Goal: Task Accomplishment & Management: Manage account settings

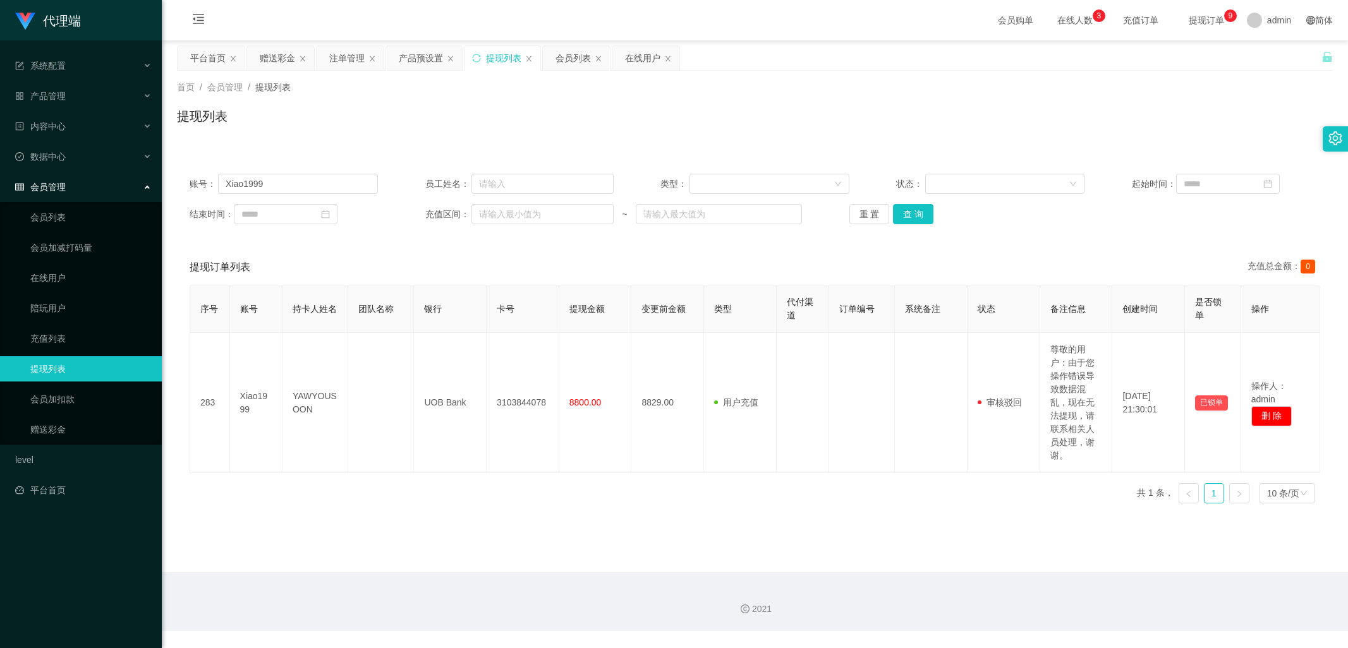
click at [295, 58] on div "赠送彩金" at bounding box center [280, 58] width 67 height 24
click at [276, 54] on div "赠送彩金" at bounding box center [277, 58] width 35 height 24
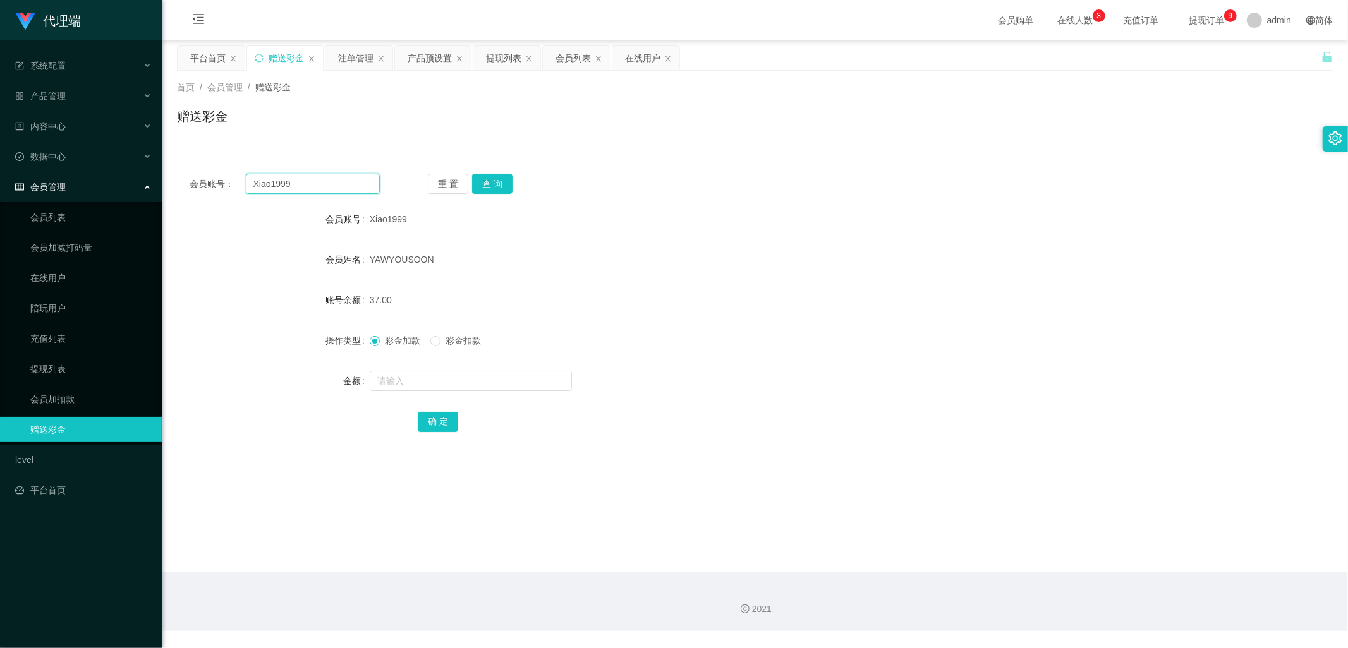
drag, startPoint x: 324, startPoint y: 188, endPoint x: 215, endPoint y: 178, distance: 109.8
click at [215, 178] on div "会员账号： Xiao1999" at bounding box center [285, 184] width 190 height 20
paste input "Karrie527734"
type input "Karrie527734"
click at [493, 186] on button "查 询" at bounding box center [492, 184] width 40 height 20
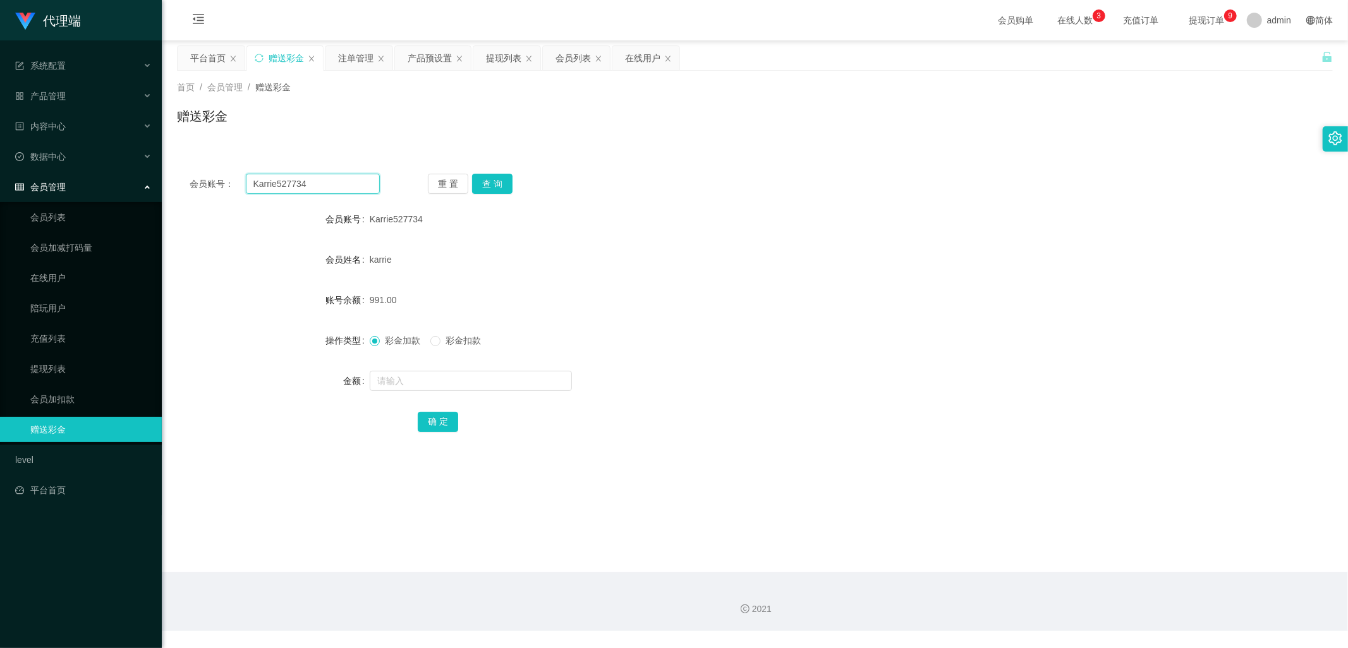
drag, startPoint x: 323, startPoint y: 185, endPoint x: 243, endPoint y: 181, distance: 79.7
click at [243, 181] on div "会员账号： Karrie527734" at bounding box center [285, 184] width 190 height 20
click at [405, 54] on div "产品预设置" at bounding box center [433, 58] width 76 height 24
click at [424, 65] on div "产品预设置" at bounding box center [430, 58] width 44 height 24
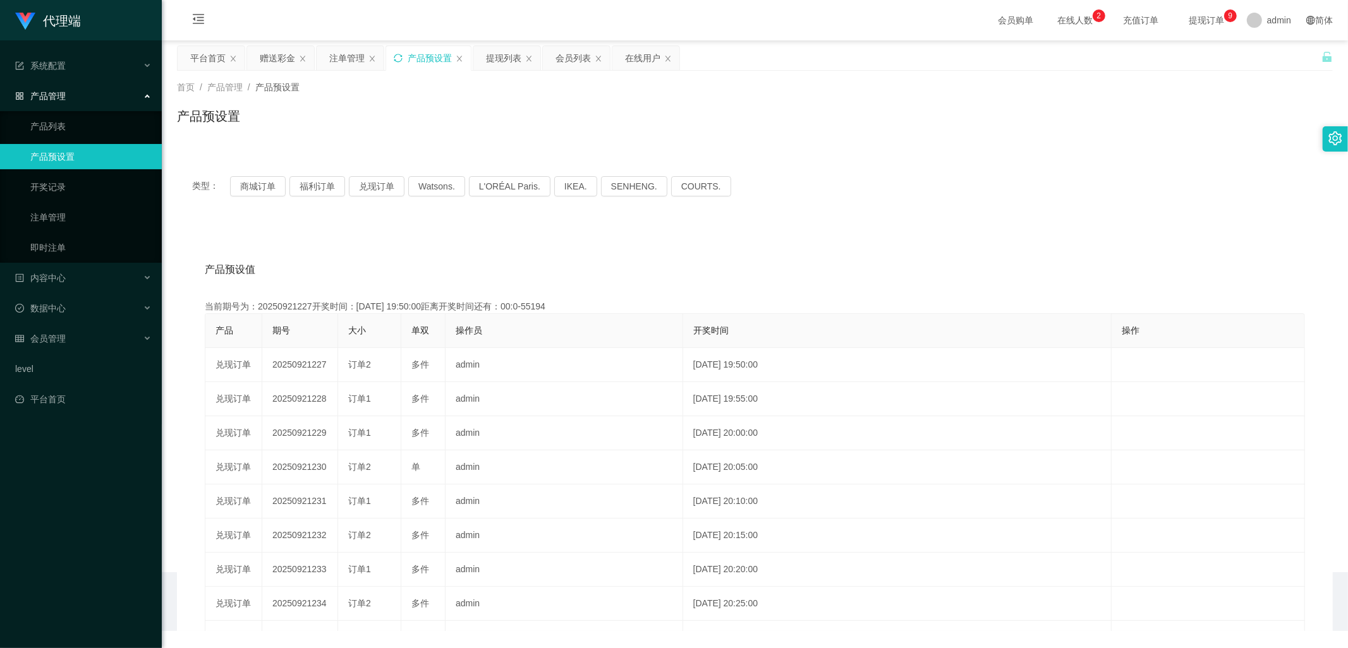
click at [399, 59] on icon "图标: sync" at bounding box center [398, 58] width 9 height 9
click at [332, 52] on div "注单管理" at bounding box center [346, 58] width 35 height 24
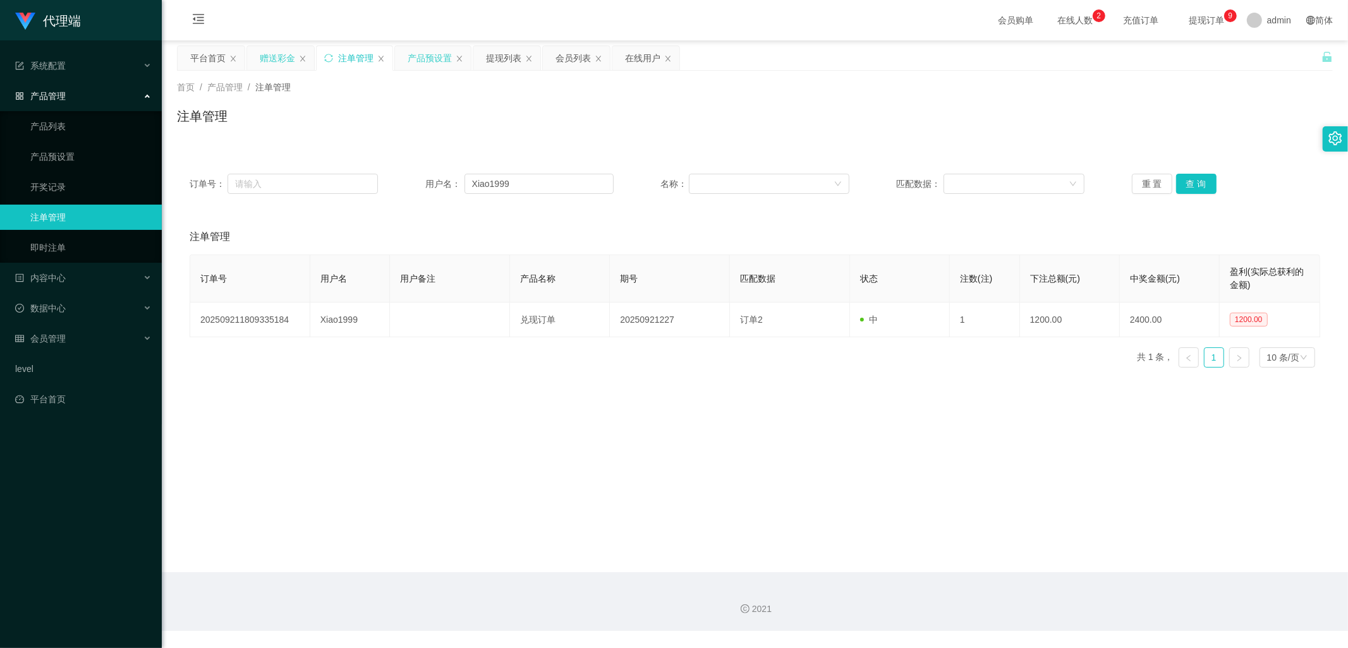
click at [270, 54] on div "赠送彩金" at bounding box center [277, 58] width 35 height 24
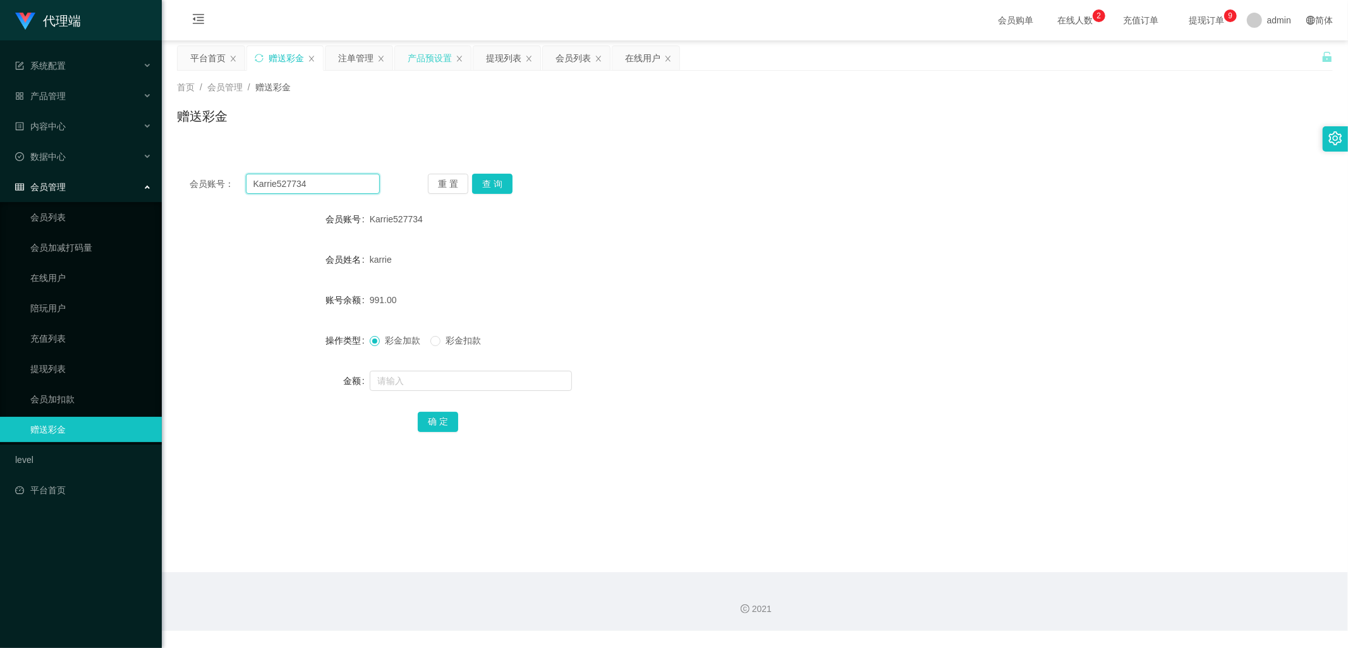
drag, startPoint x: 325, startPoint y: 188, endPoint x: 211, endPoint y: 190, distance: 113.8
click at [211, 190] on div "会员账号： Karrie527734" at bounding box center [285, 184] width 190 height 20
click at [491, 188] on button "查 询" at bounding box center [492, 184] width 40 height 20
click at [492, 186] on div "重 置 查 询" at bounding box center [523, 184] width 190 height 20
click at [490, 185] on button "查 询" at bounding box center [492, 184] width 40 height 20
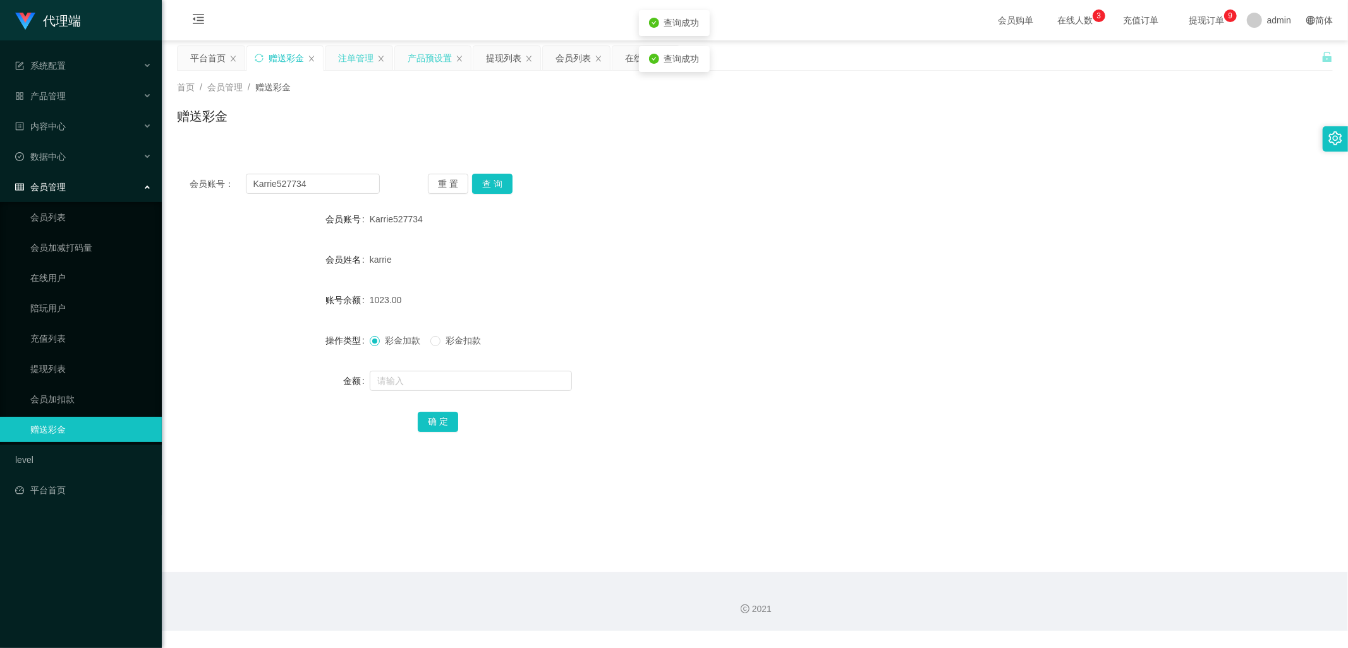
click at [352, 55] on div "注单管理" at bounding box center [355, 58] width 35 height 24
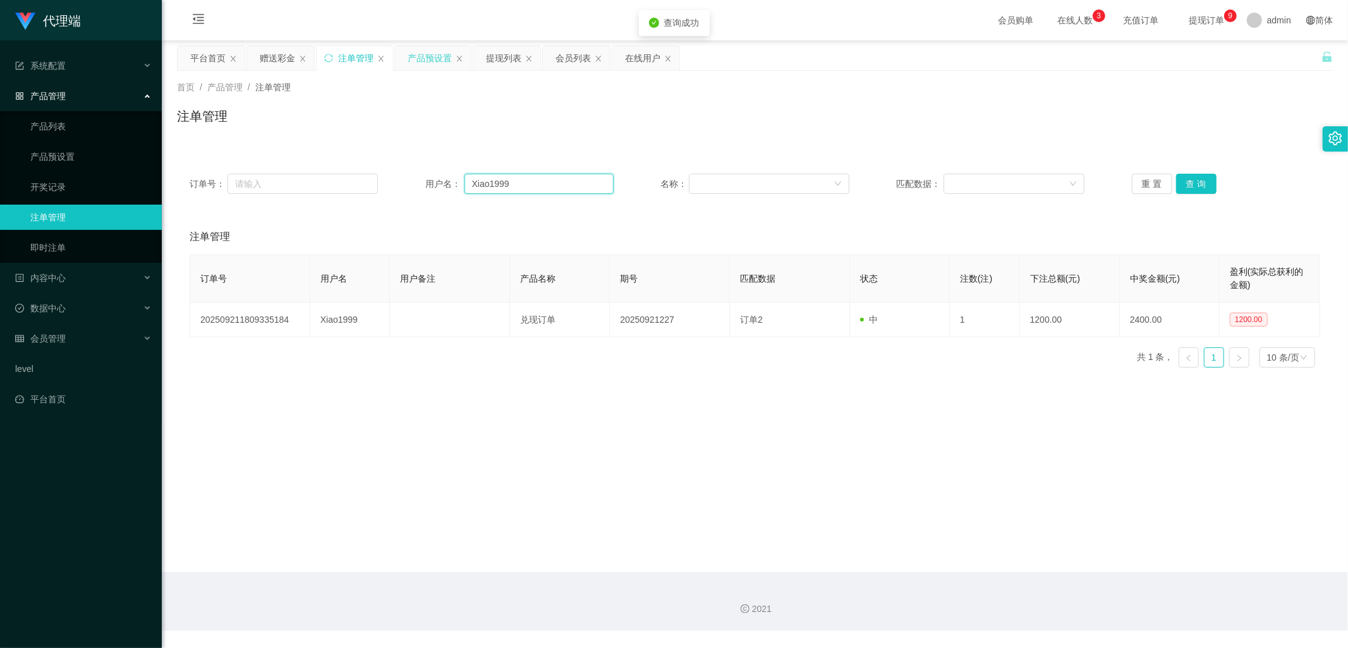
drag, startPoint x: 498, startPoint y: 182, endPoint x: 882, endPoint y: 233, distance: 386.9
click at [445, 186] on div "用户名： Xiao1999" at bounding box center [519, 184] width 188 height 20
paste input "Karrie527734"
type input "Karrie527734"
click at [1185, 175] on button "查 询" at bounding box center [1196, 184] width 40 height 20
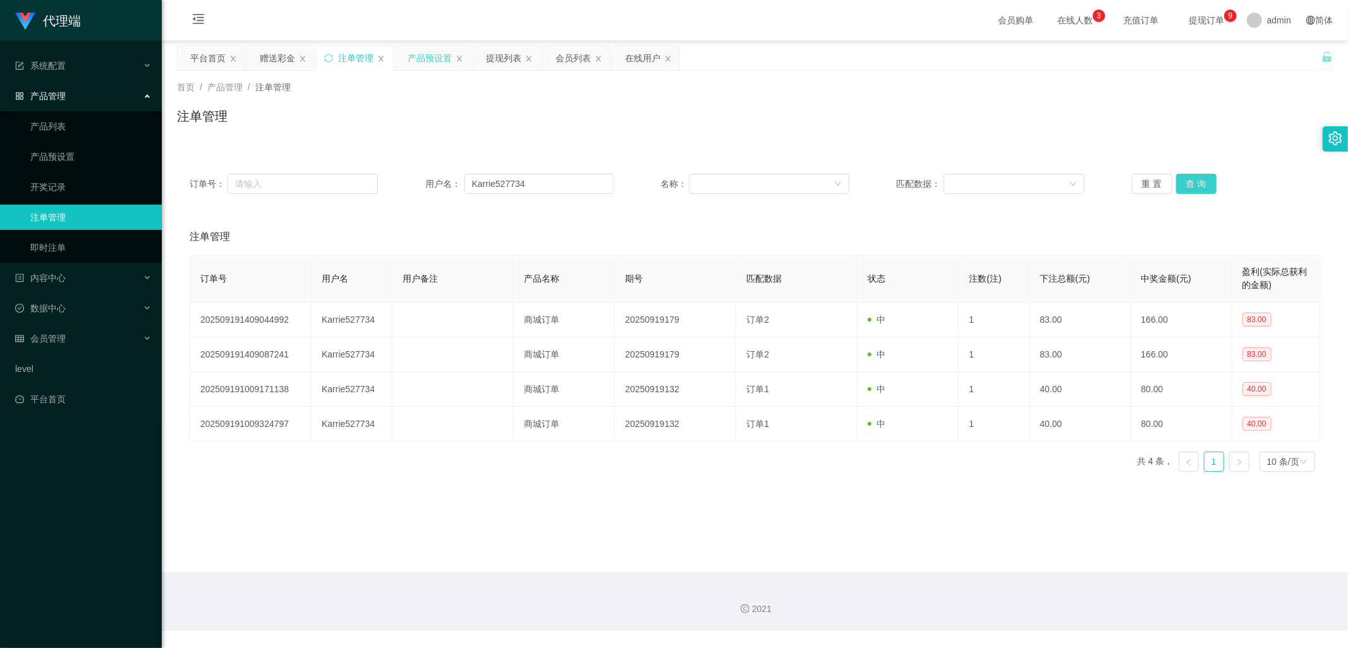
click at [1191, 181] on button "查 询" at bounding box center [1196, 184] width 40 height 20
click at [1194, 185] on button "查 询" at bounding box center [1196, 184] width 40 height 20
click at [1206, 175] on button "查 询" at bounding box center [1196, 184] width 40 height 20
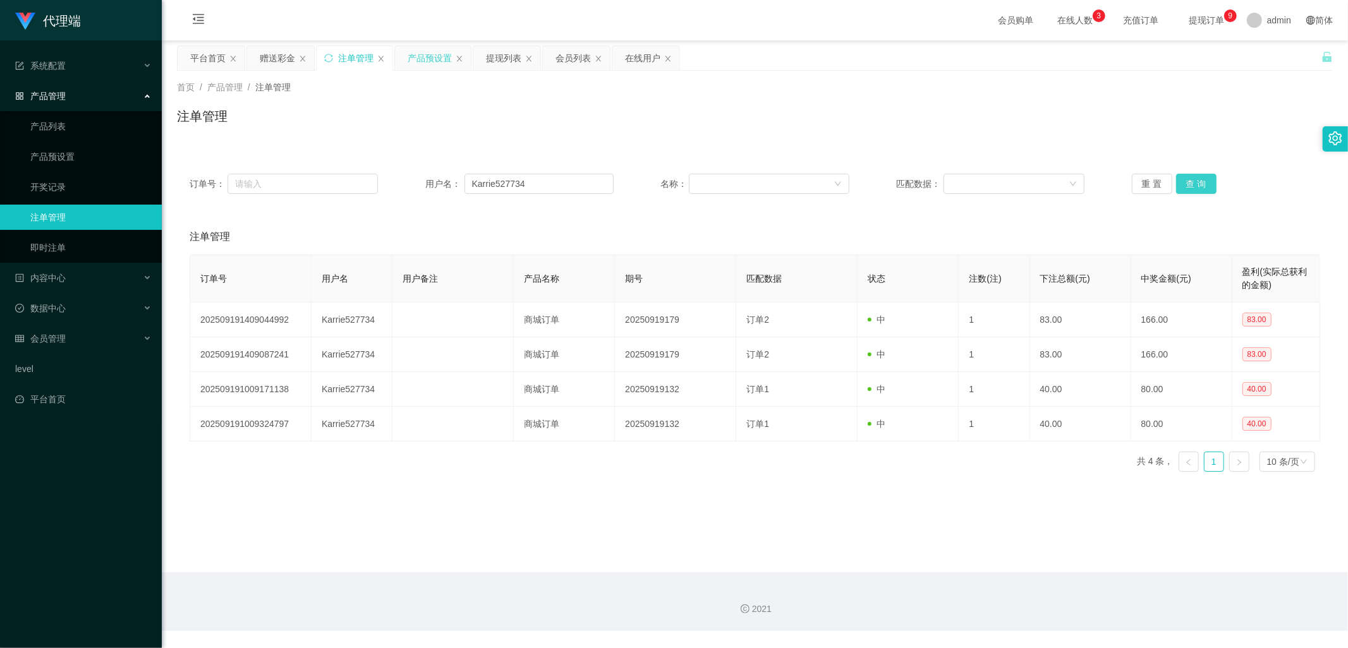
click at [1206, 175] on button "查 询" at bounding box center [1196, 184] width 40 height 20
click at [272, 55] on div "赠送彩金" at bounding box center [277, 58] width 35 height 24
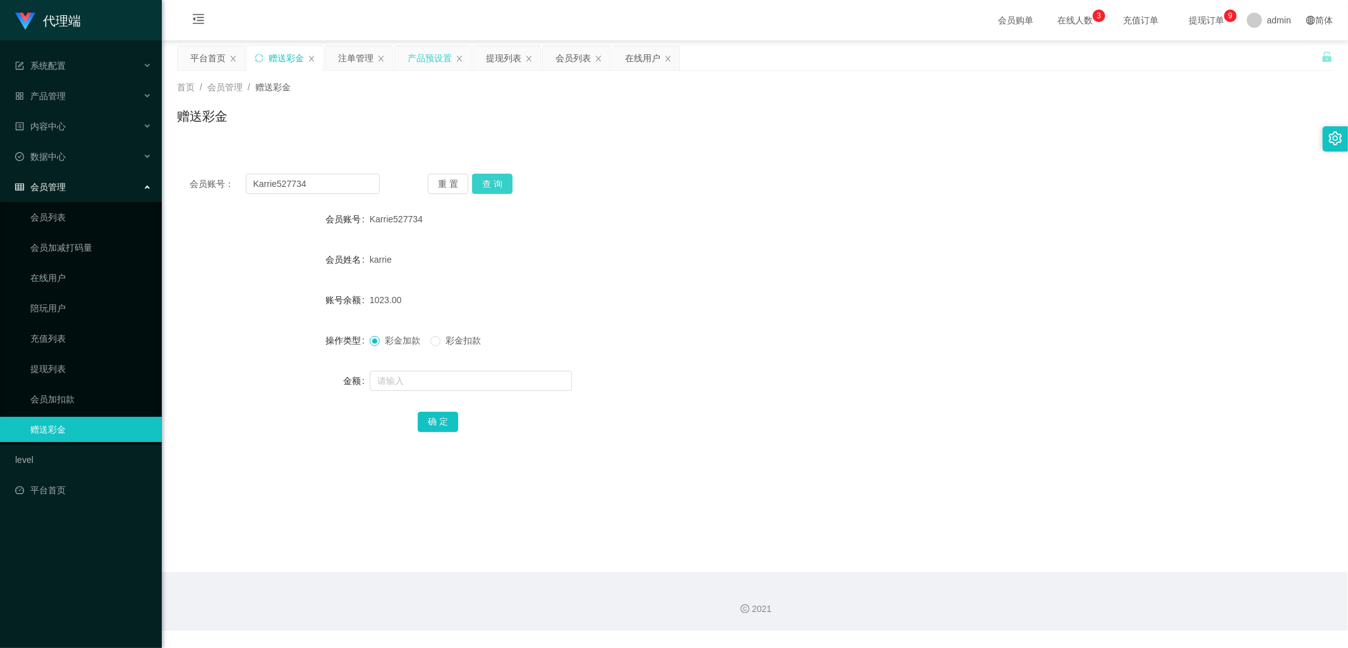
click at [498, 180] on button "查 询" at bounding box center [492, 184] width 40 height 20
click at [498, 180] on button "查 询" at bounding box center [499, 184] width 54 height 20
click at [498, 180] on div "重 置 查 询" at bounding box center [523, 184] width 190 height 20
click at [498, 180] on button "查 询" at bounding box center [499, 184] width 54 height 20
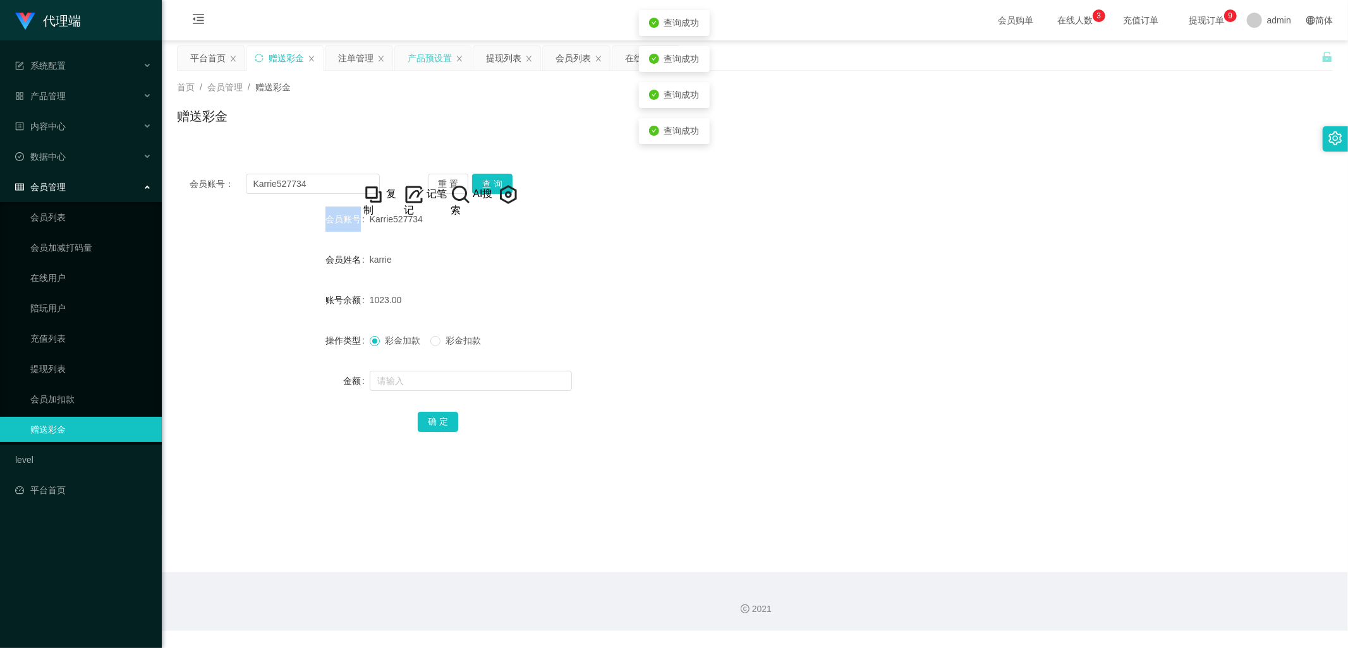
click at [349, 54] on div "注单管理" at bounding box center [355, 58] width 35 height 24
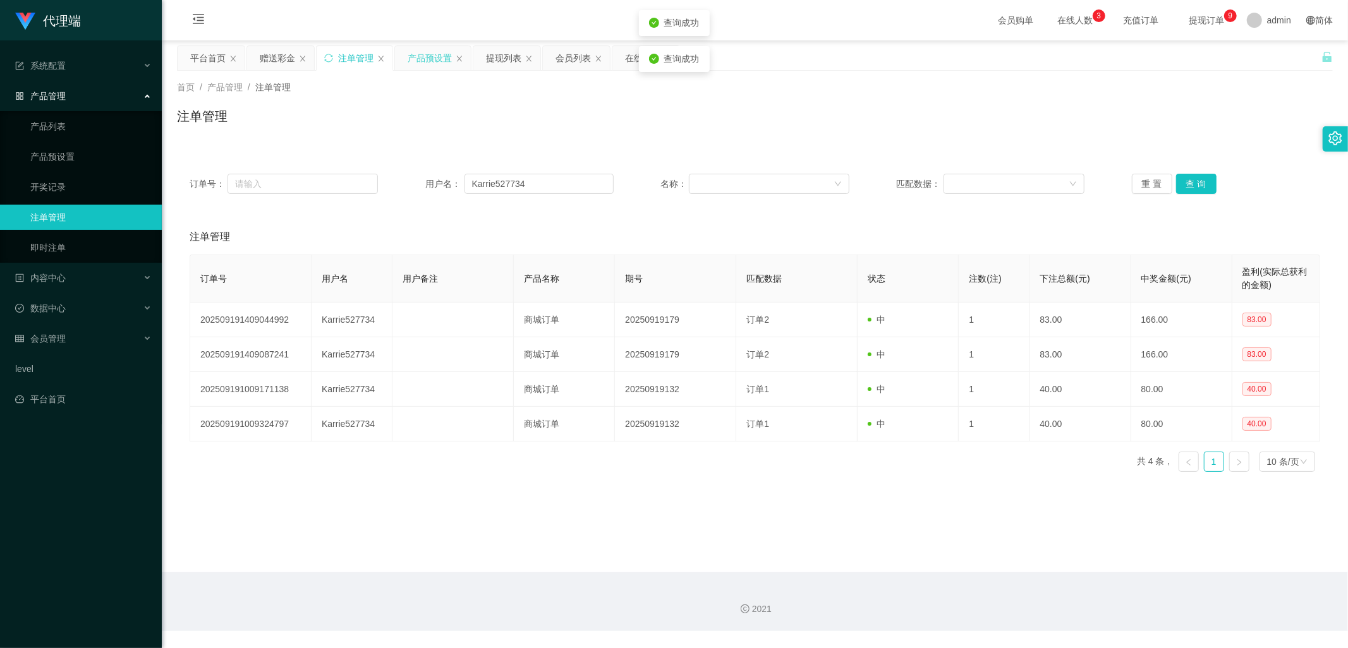
click at [1208, 174] on div "重 置 查 询" at bounding box center [1226, 184] width 188 height 20
click at [1191, 186] on button "查 询" at bounding box center [1196, 184] width 40 height 20
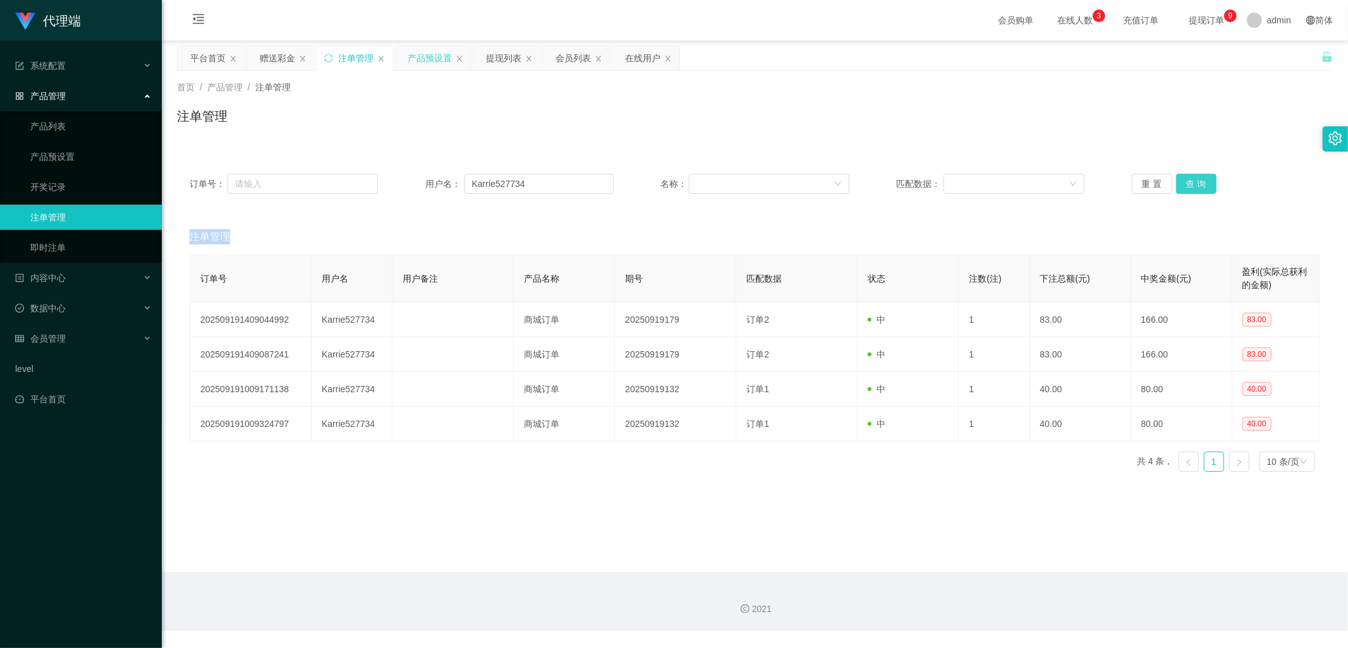
click at [1191, 186] on div "重 置 查 询" at bounding box center [1226, 184] width 188 height 20
click at [1191, 186] on button "查 询" at bounding box center [1196, 184] width 40 height 20
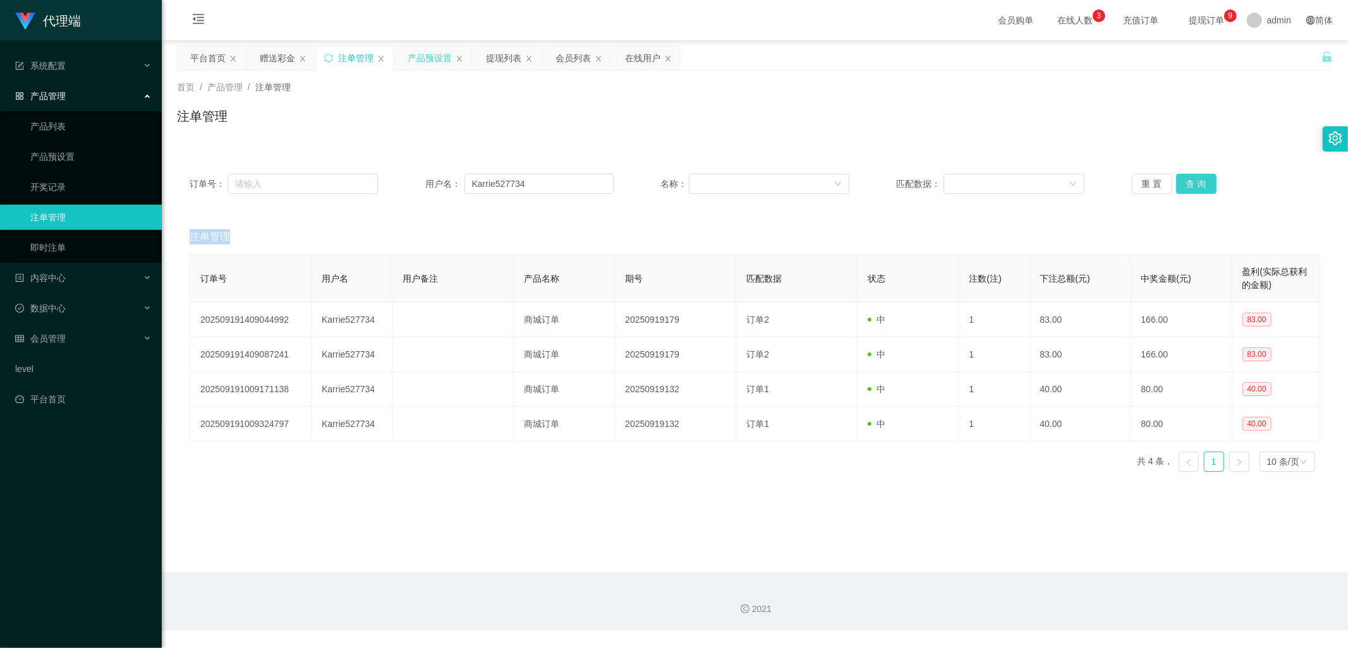
click at [1191, 186] on button "查 询" at bounding box center [1196, 184] width 40 height 20
drag, startPoint x: 274, startPoint y: 58, endPoint x: 449, endPoint y: 123, distance: 186.8
click at [274, 58] on div "赠送彩金" at bounding box center [277, 58] width 35 height 24
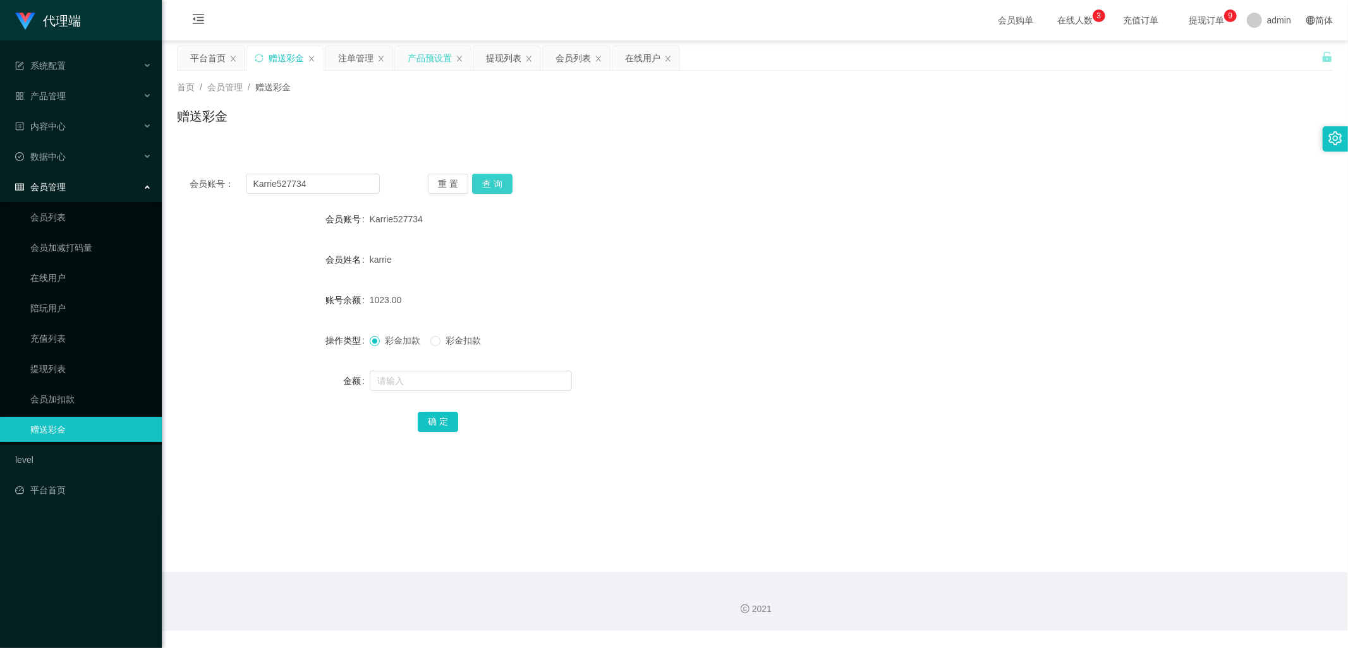
click at [501, 186] on button "查 询" at bounding box center [492, 184] width 40 height 20
click at [501, 188] on button "查 询" at bounding box center [492, 184] width 40 height 20
click at [494, 183] on button "查 询" at bounding box center [492, 184] width 40 height 20
drag, startPoint x: 341, startPoint y: 54, endPoint x: 633, endPoint y: 198, distance: 324.7
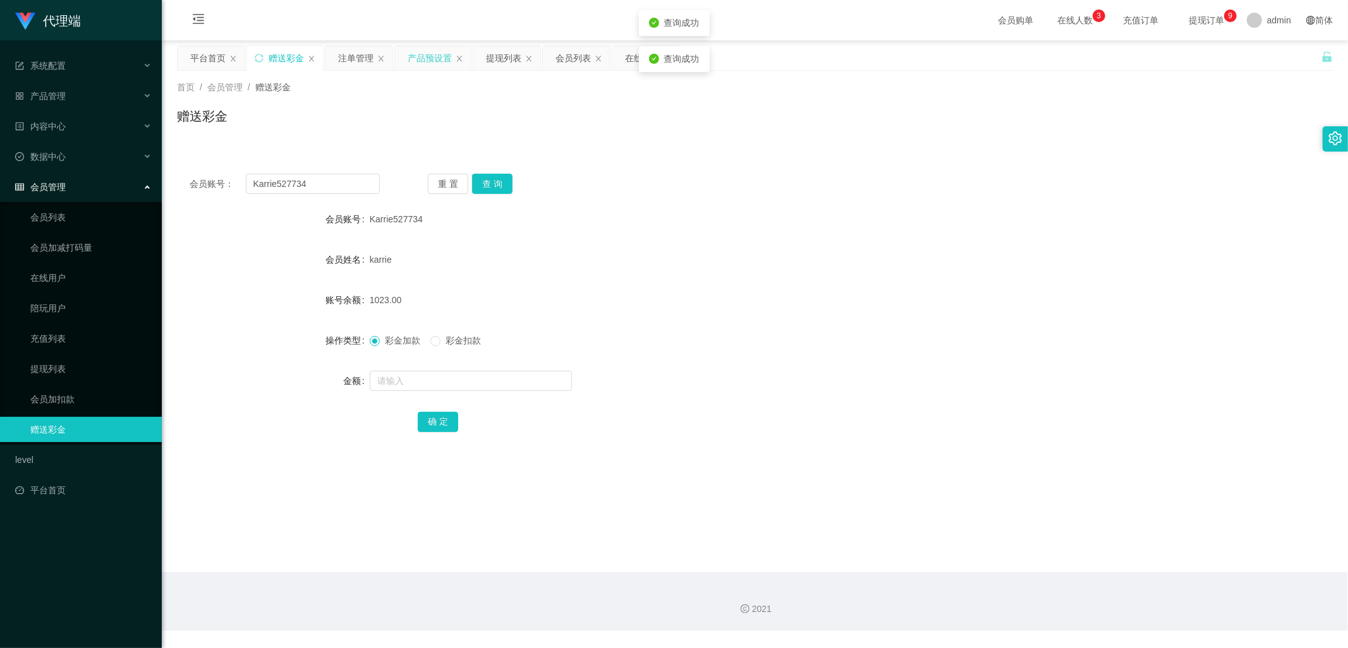
click at [341, 54] on div "注单管理" at bounding box center [355, 58] width 35 height 24
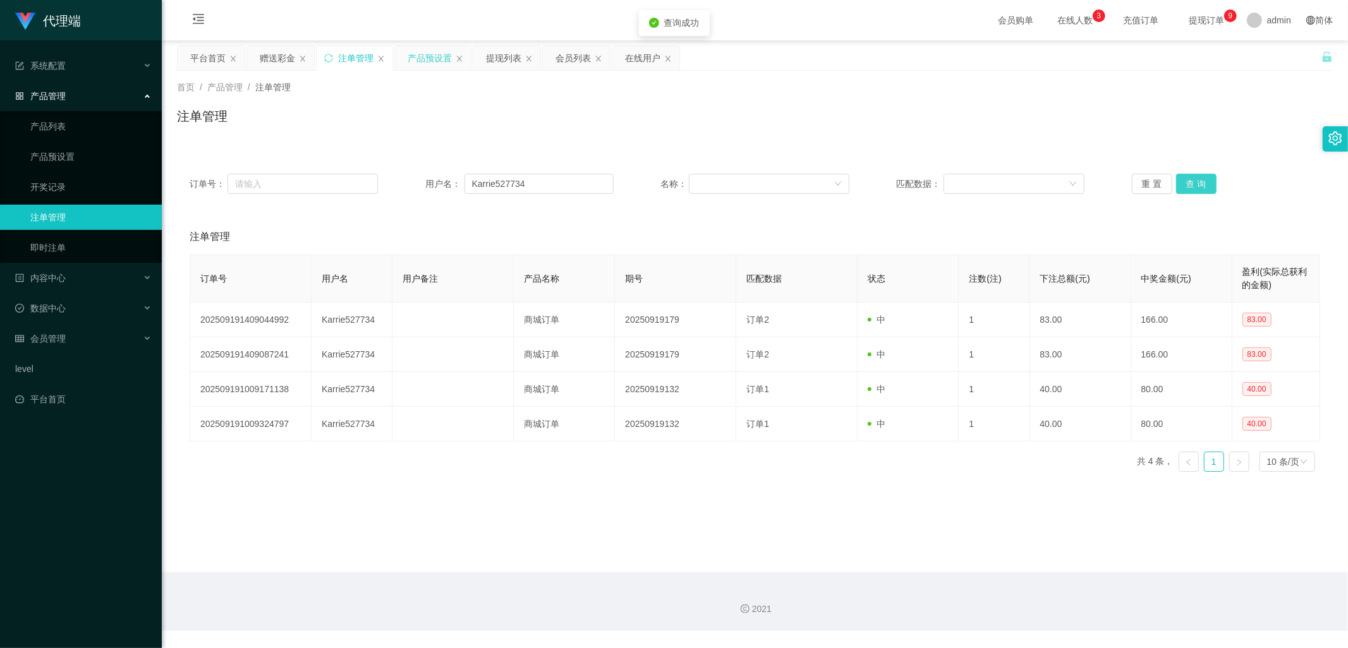
click at [1195, 181] on button "查 询" at bounding box center [1196, 184] width 40 height 20
click at [1198, 193] on button "查 询" at bounding box center [1196, 184] width 40 height 20
drag, startPoint x: 1198, startPoint y: 193, endPoint x: 1228, endPoint y: 147, distance: 55.7
click at [1198, 193] on button "查 询" at bounding box center [1196, 184] width 40 height 20
click at [1186, 182] on button "查 询" at bounding box center [1196, 184] width 40 height 20
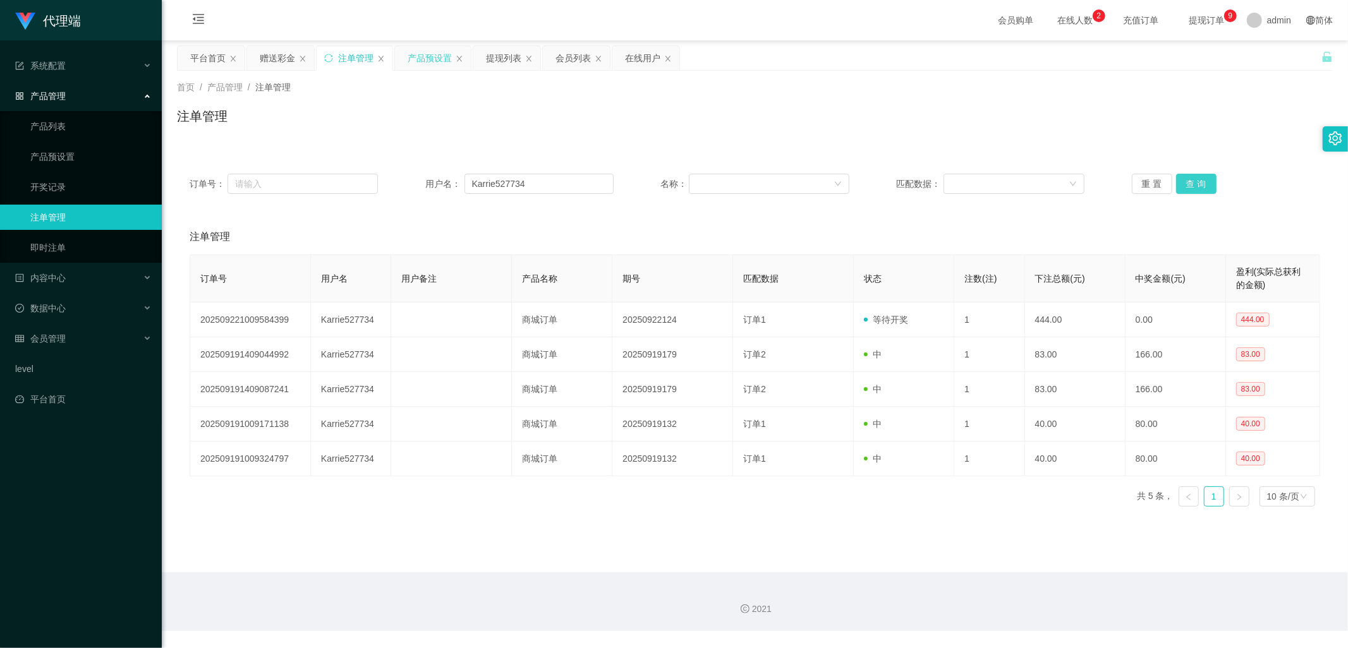
click at [1186, 182] on button "查 询" at bounding box center [1196, 184] width 40 height 20
click at [274, 54] on div "赠送彩金" at bounding box center [277, 58] width 35 height 24
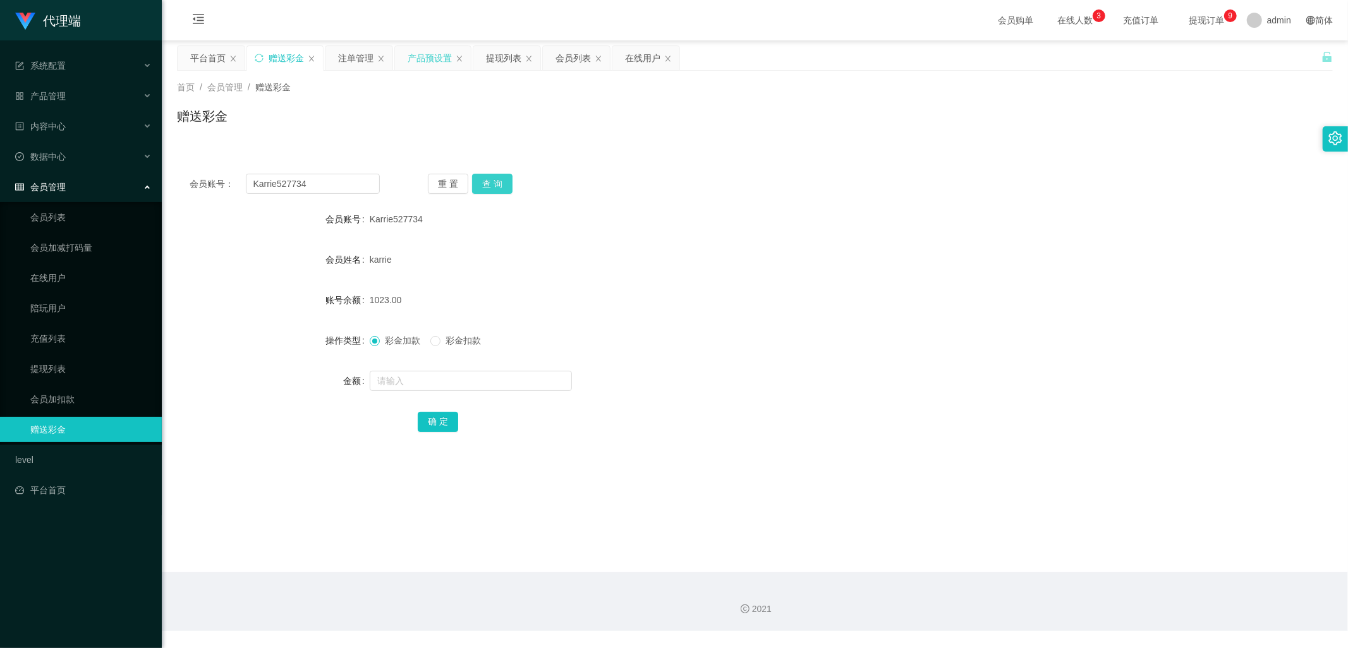
click at [498, 182] on button "查 询" at bounding box center [492, 184] width 40 height 20
drag, startPoint x: 495, startPoint y: 60, endPoint x: 546, endPoint y: 102, distance: 66.4
click at [495, 59] on div "提现列表" at bounding box center [503, 58] width 35 height 24
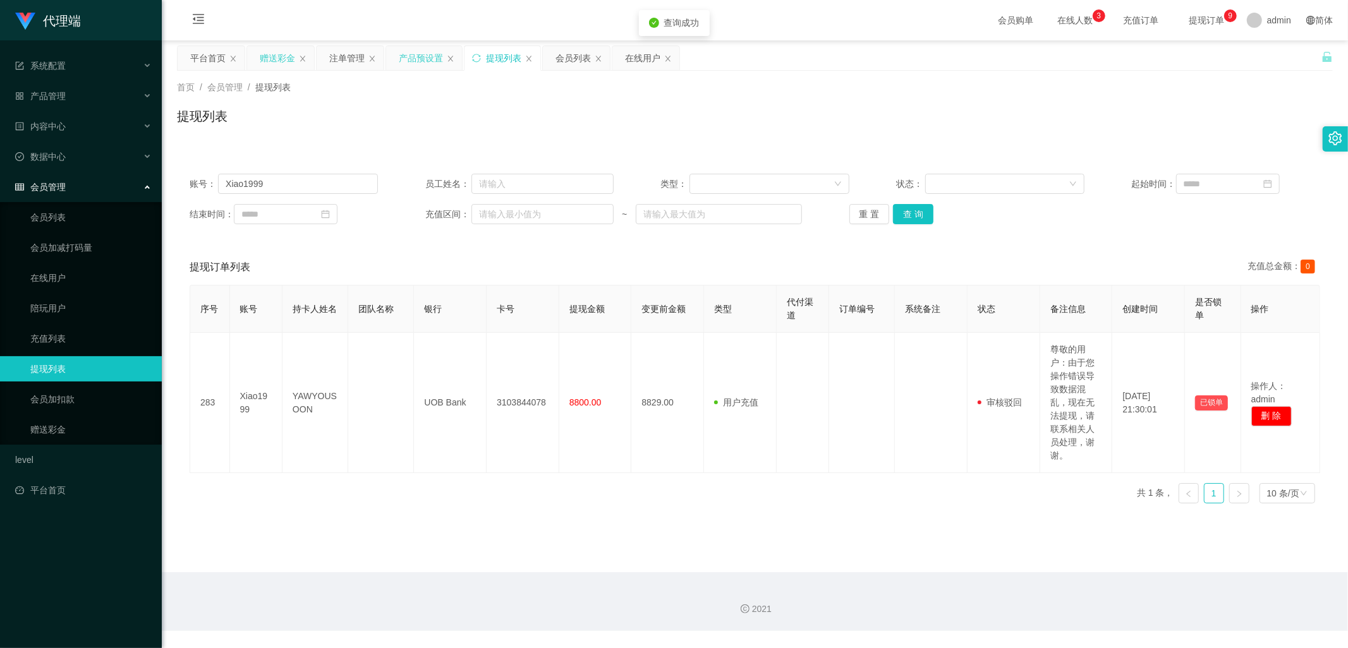
click at [276, 54] on div "赠送彩金" at bounding box center [277, 58] width 35 height 24
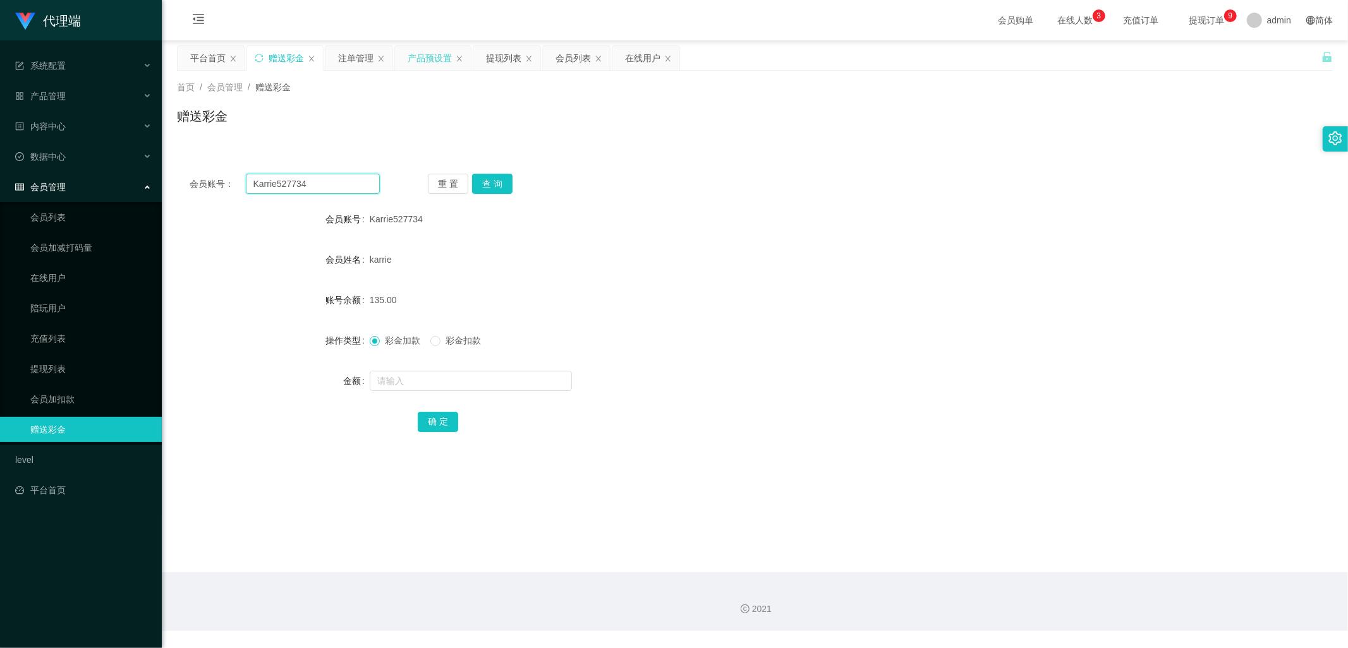
drag, startPoint x: 325, startPoint y: 180, endPoint x: 180, endPoint y: 181, distance: 145.4
click at [180, 181] on div "会员账号： Karrie527734 重 置 查 询" at bounding box center [755, 184] width 1156 height 20
drag, startPoint x: 490, startPoint y: 57, endPoint x: 536, endPoint y: 94, distance: 58.9
click at [490, 57] on div "提现列表" at bounding box center [503, 58] width 35 height 24
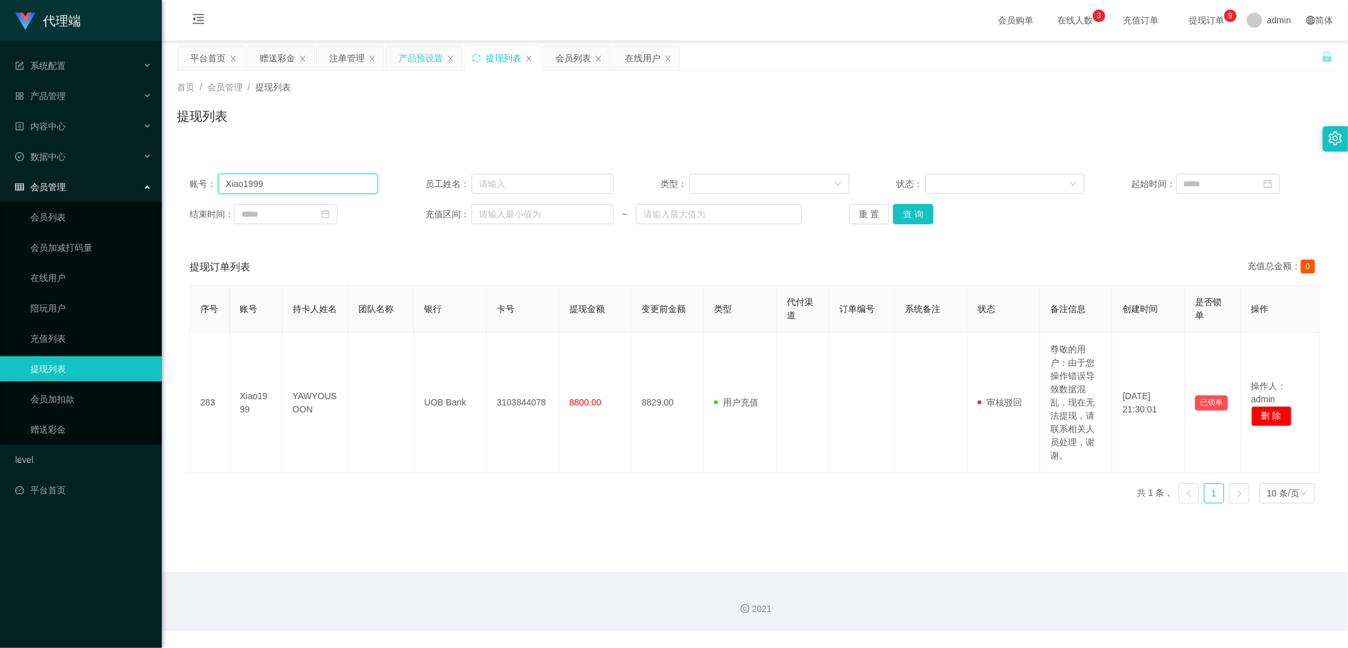
drag, startPoint x: 282, startPoint y: 186, endPoint x: 149, endPoint y: 186, distance: 133.3
click at [147, 186] on section "代理端 系统配置 产品管理 产品列表 产品预设置 开奖记录 注单管理 即时注单 内容中心 数据中心 会员管理 会员列表 会员加减打码量 在线用户 陪玩用户 充…" at bounding box center [674, 315] width 1348 height 631
paste input "Karrie527734"
type input "Karrie527734"
click at [926, 216] on button "查 询" at bounding box center [913, 214] width 40 height 20
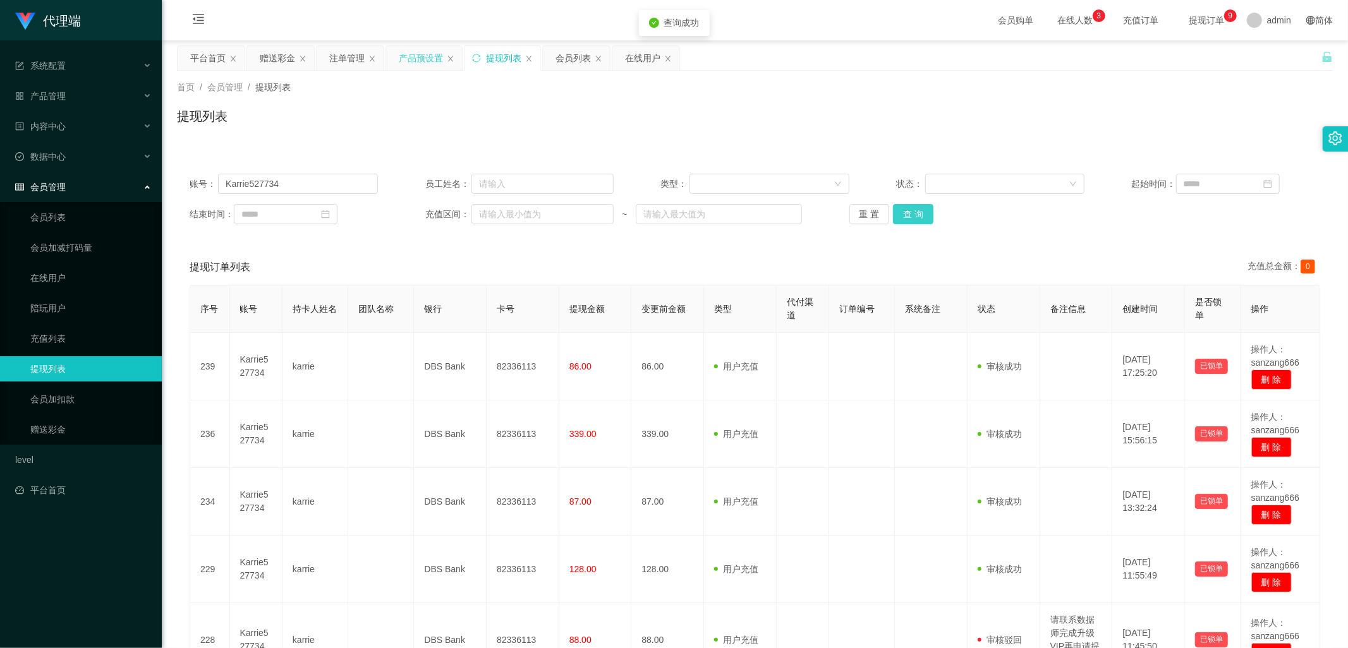
click at [926, 216] on button "查 询" at bounding box center [913, 214] width 40 height 20
click at [275, 61] on div "赠送彩金" at bounding box center [277, 58] width 35 height 24
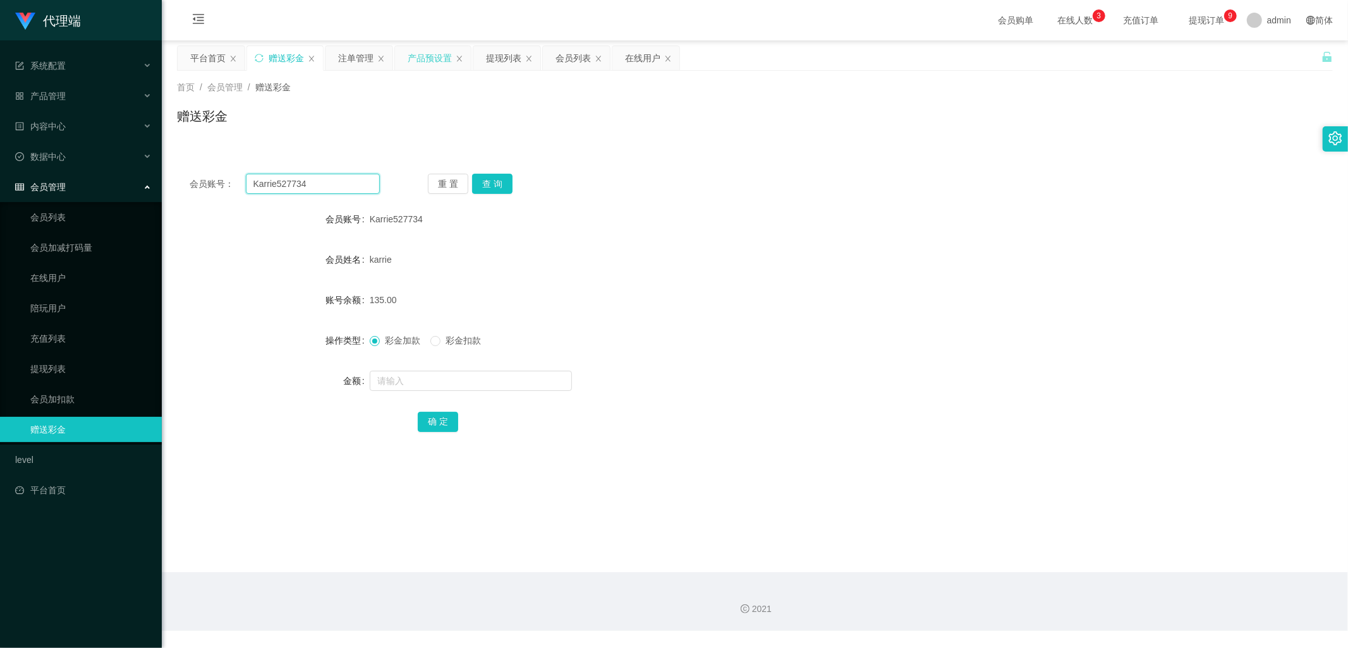
click at [317, 184] on input "Karrie527734" at bounding box center [313, 184] width 135 height 20
click at [345, 57] on div "注单管理" at bounding box center [355, 58] width 35 height 24
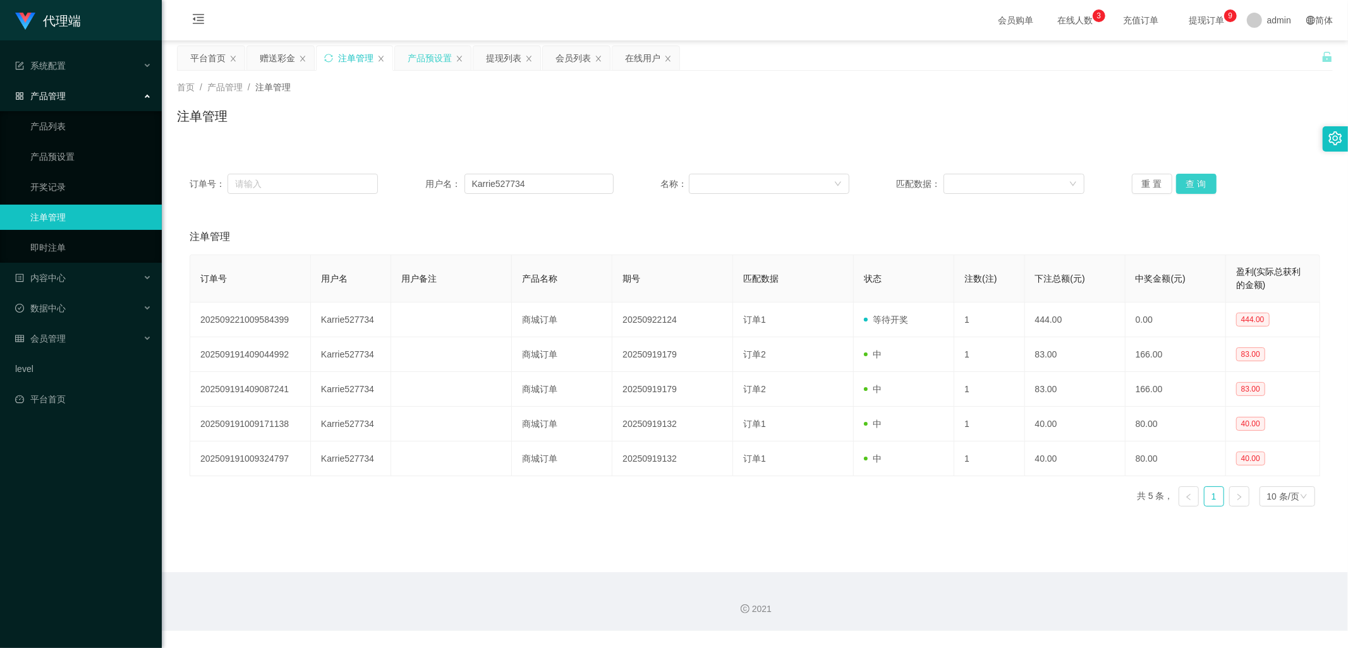
click at [1196, 181] on button "查 询" at bounding box center [1196, 184] width 40 height 20
click at [1203, 188] on button "查 询" at bounding box center [1196, 184] width 40 height 20
click at [269, 61] on div "赠送彩金" at bounding box center [277, 58] width 35 height 24
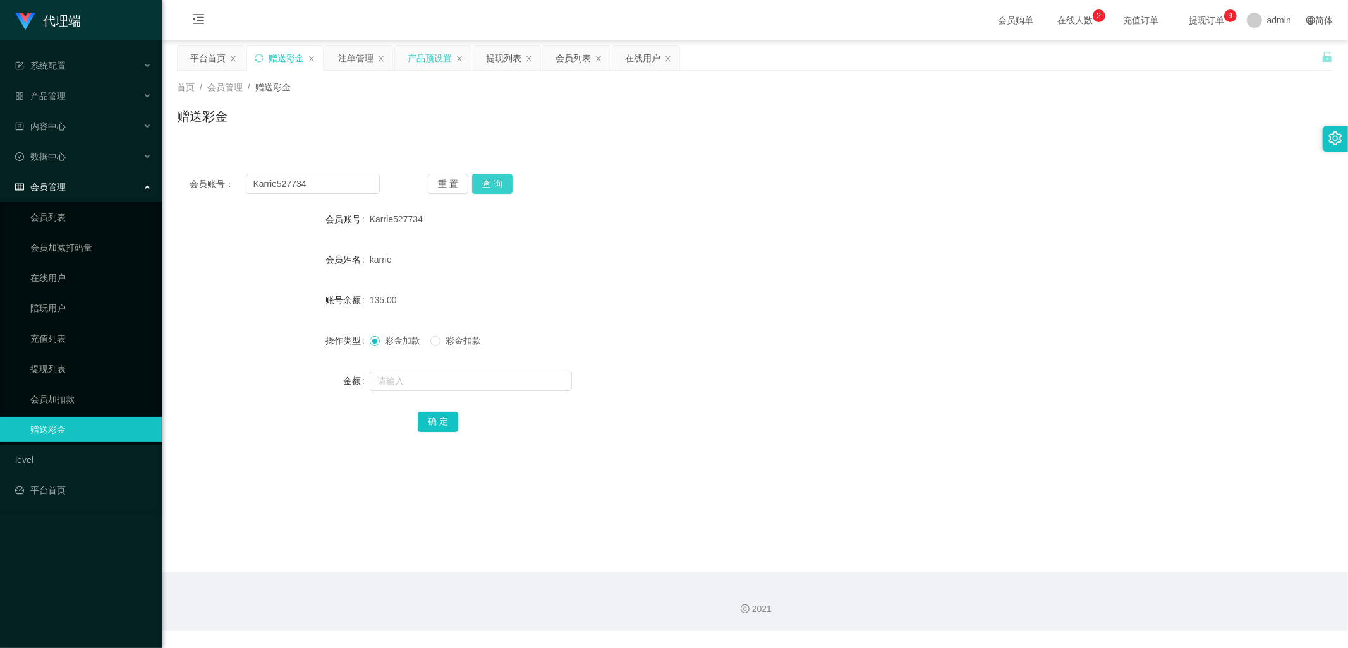
click at [500, 186] on button "查 询" at bounding box center [492, 184] width 40 height 20
click at [453, 382] on input "text" at bounding box center [471, 381] width 202 height 20
type input "444"
click at [427, 420] on button "确 定" at bounding box center [438, 422] width 40 height 20
click at [502, 184] on button "查 询" at bounding box center [492, 184] width 40 height 20
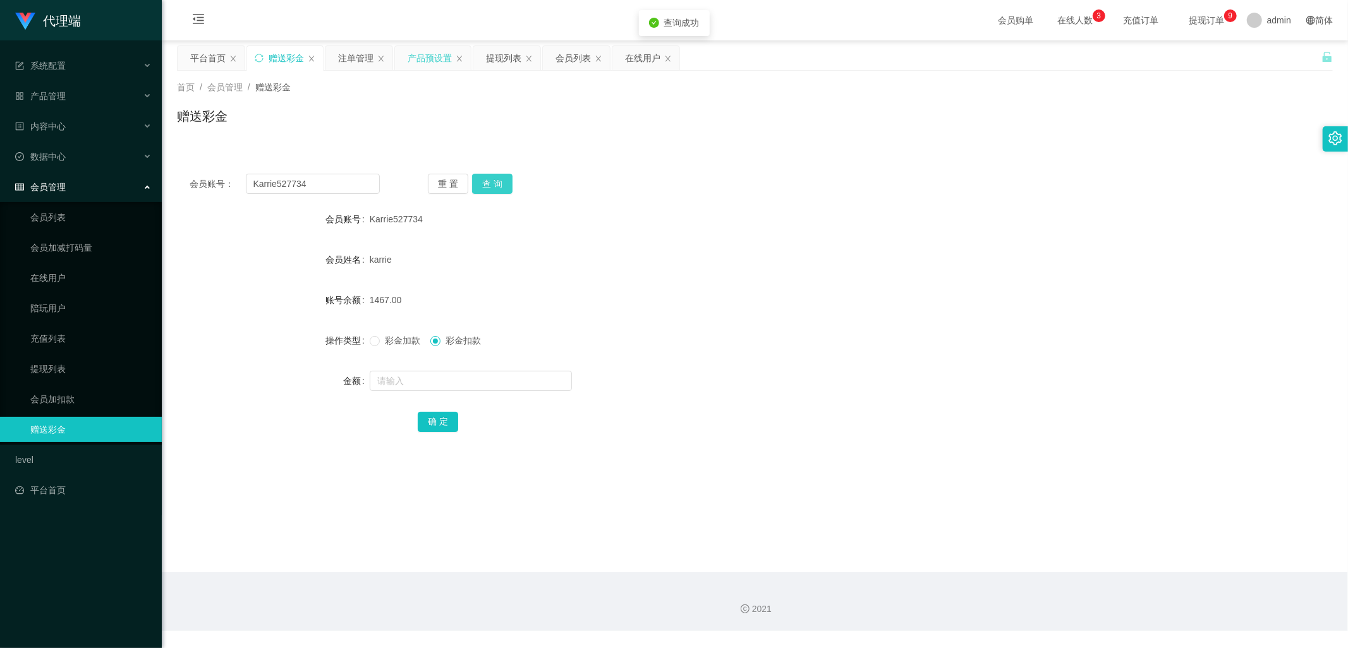
click at [502, 184] on button "查 询" at bounding box center [492, 184] width 40 height 20
click at [493, 193] on button "查 询" at bounding box center [492, 184] width 40 height 20
click at [488, 185] on button "查 询" at bounding box center [492, 184] width 40 height 20
drag, startPoint x: 282, startPoint y: 178, endPoint x: 131, endPoint y: 185, distance: 151.2
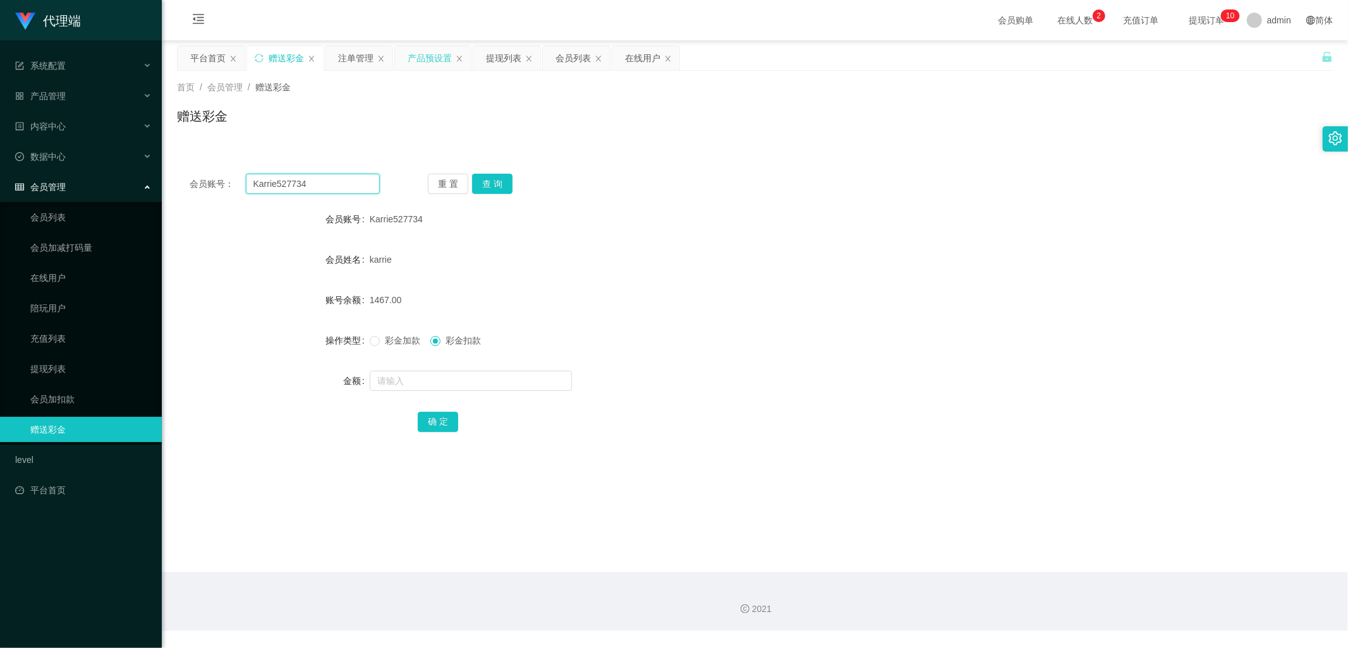
click at [139, 174] on section "代理端 系统配置 产品管理 产品列表 产品预设置 开奖记录 注单管理 即时注单 内容中心 数据中心 会员管理 会员列表 会员加减打码量 在线用户 陪玩用户 充…" at bounding box center [674, 315] width 1348 height 631
click at [325, 182] on input "text" at bounding box center [313, 184] width 135 height 20
paste input "Leevoonfu"
type input "Leevoonfu"
click at [494, 181] on button "查 询" at bounding box center [492, 184] width 40 height 20
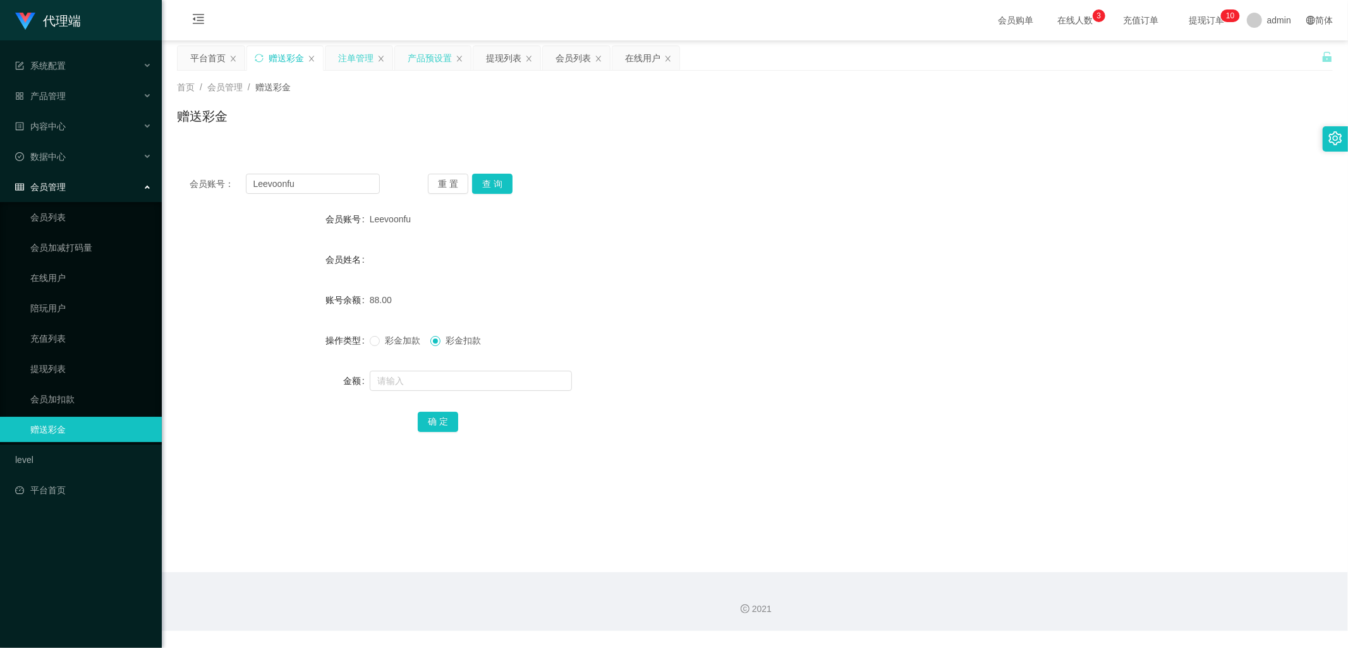
click at [343, 61] on div "注单管理" at bounding box center [355, 58] width 35 height 24
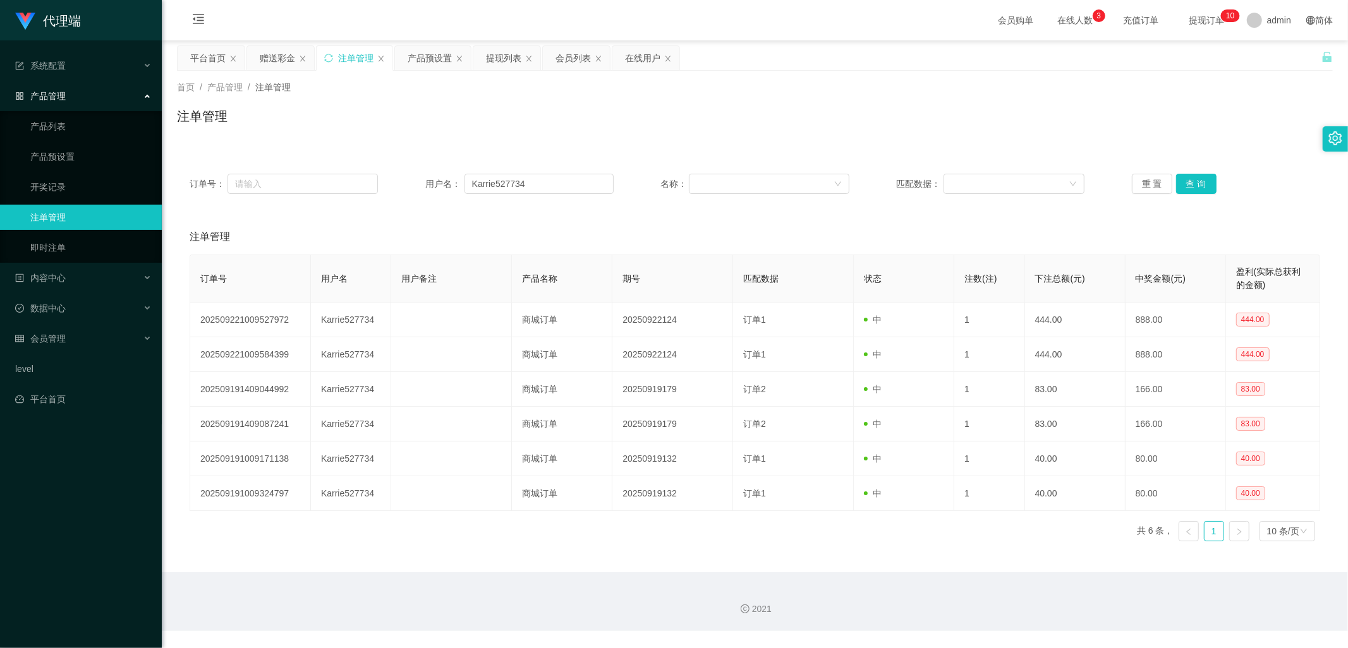
drag, startPoint x: 431, startPoint y: 55, endPoint x: 406, endPoint y: 73, distance: 31.2
click at [431, 55] on div "产品预设置" at bounding box center [430, 58] width 44 height 24
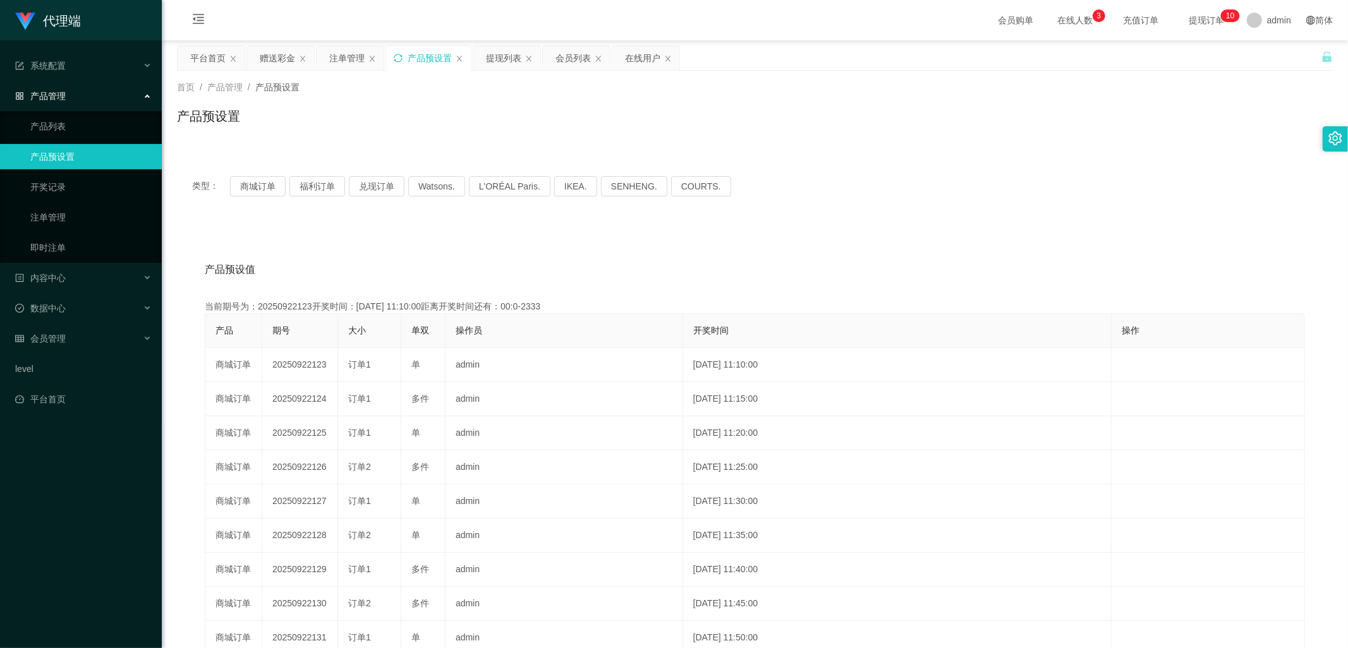
click at [399, 57] on icon "图标: sync" at bounding box center [398, 58] width 9 height 9
click at [395, 59] on icon "图标: sync" at bounding box center [398, 58] width 9 height 9
click at [335, 52] on div "注单管理" at bounding box center [346, 58] width 35 height 24
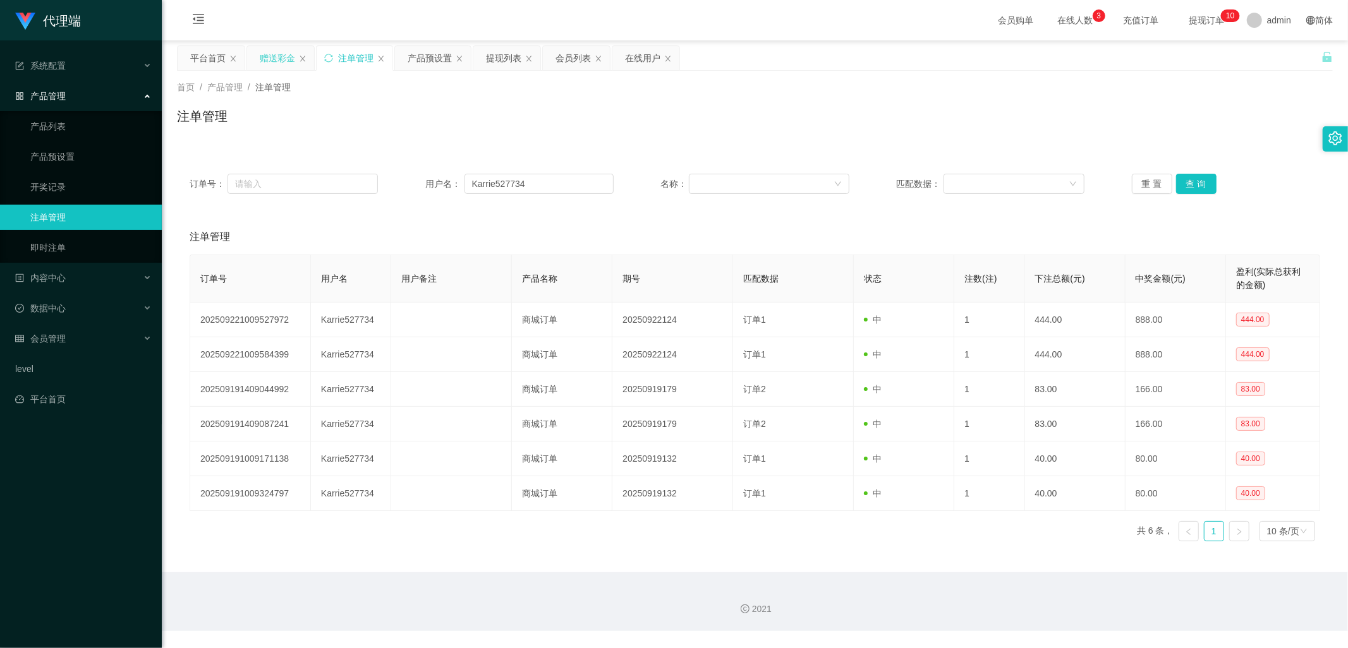
click at [272, 54] on div "赠送彩金" at bounding box center [277, 58] width 35 height 24
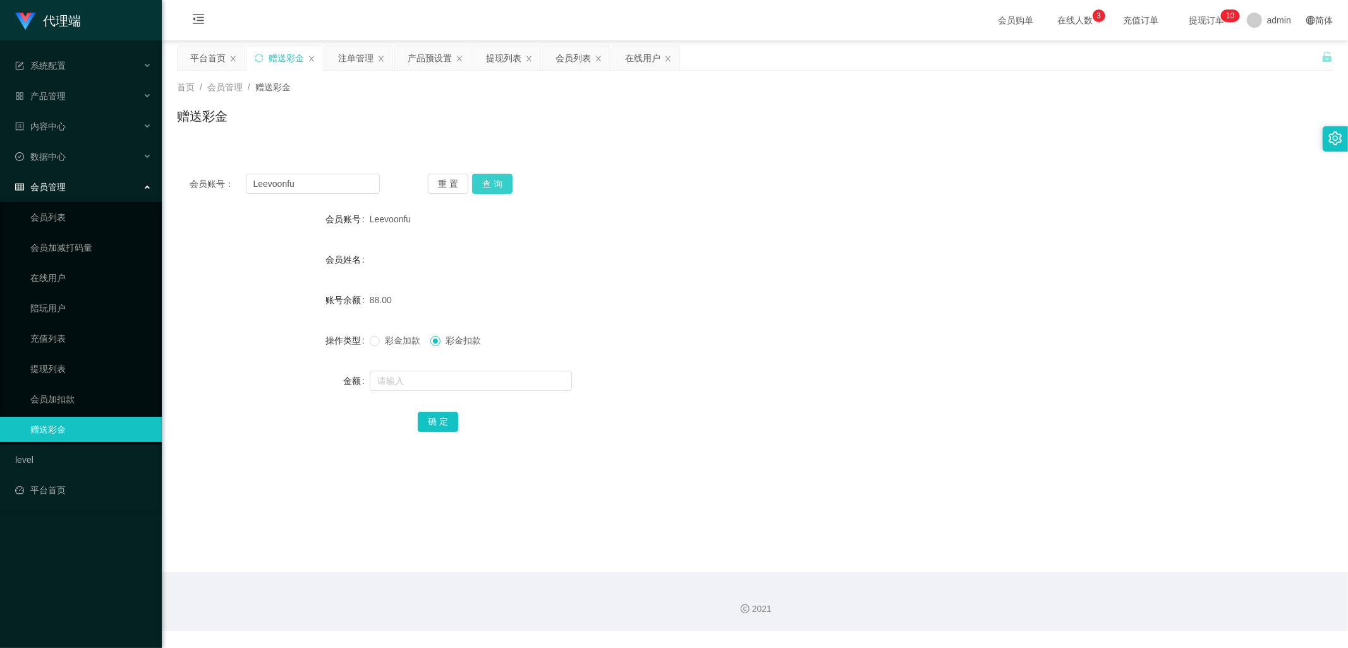
click at [490, 188] on button "查 询" at bounding box center [492, 184] width 40 height 20
click at [485, 190] on button "查 询" at bounding box center [492, 184] width 40 height 20
drag, startPoint x: 314, startPoint y: 190, endPoint x: 365, endPoint y: 219, distance: 58.9
click at [313, 187] on input "Leevoonfu" at bounding box center [313, 184] width 135 height 20
click at [399, 192] on div "会员账号： [PERSON_NAME] 重 置 查 询 会员账号 Leevoonfu 会员姓名 账号余额 128.00 操作类型 彩金加款 彩金扣款 金额 确…" at bounding box center [755, 311] width 1156 height 301
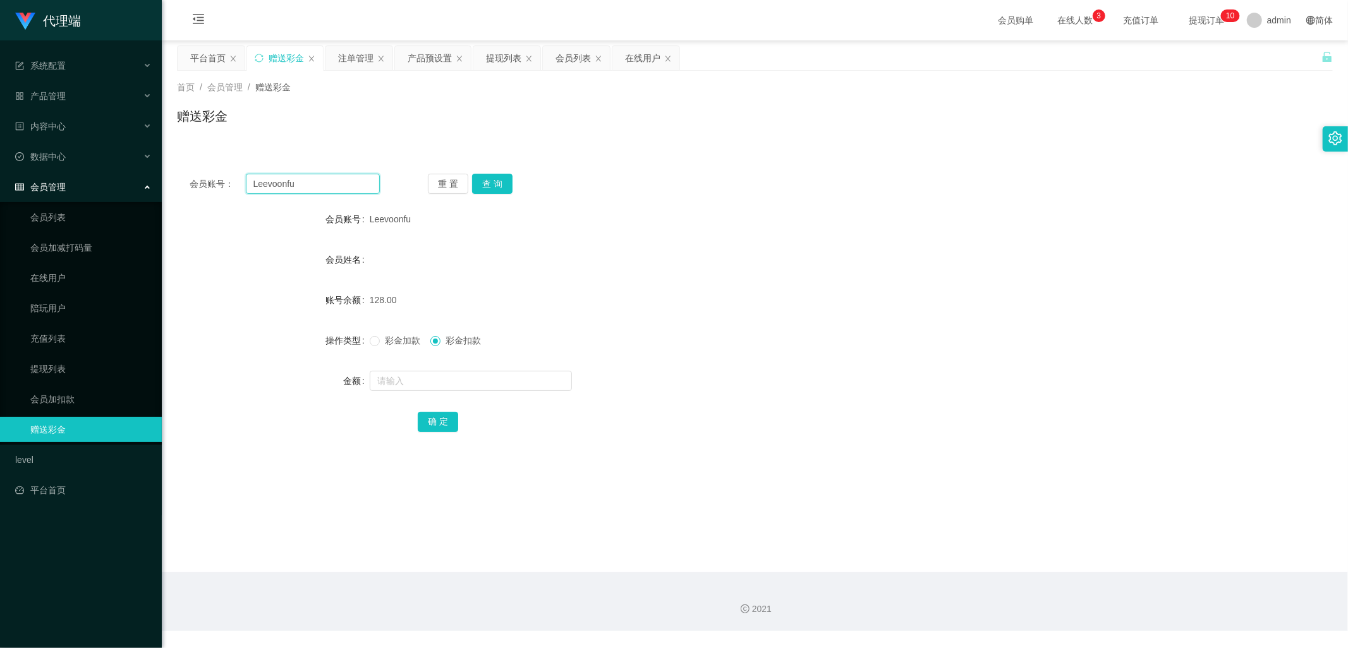
drag, startPoint x: 332, startPoint y: 188, endPoint x: 231, endPoint y: 190, distance: 100.5
click at [231, 190] on div "会员账号： [PERSON_NAME]" at bounding box center [285, 184] width 190 height 20
drag, startPoint x: 497, startPoint y: 64, endPoint x: 506, endPoint y: 157, distance: 93.3
click at [497, 64] on div "提现列表" at bounding box center [503, 58] width 35 height 24
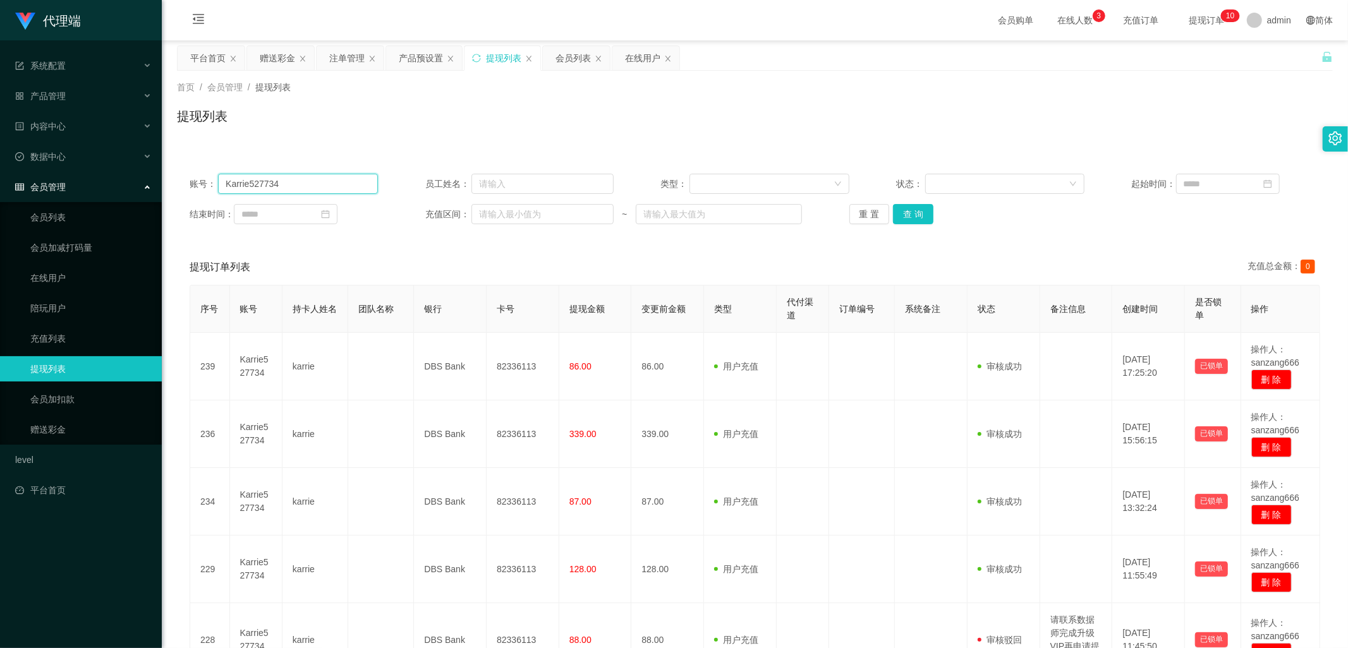
drag, startPoint x: 316, startPoint y: 185, endPoint x: 293, endPoint y: 179, distance: 24.1
click at [293, 179] on input "Karrie527734" at bounding box center [298, 184] width 160 height 20
click at [298, 178] on input "Karrie527734" at bounding box center [298, 184] width 160 height 20
drag, startPoint x: 289, startPoint y: 184, endPoint x: 209, endPoint y: 188, distance: 80.3
click at [209, 188] on div "账号： Karrie527734" at bounding box center [284, 184] width 188 height 20
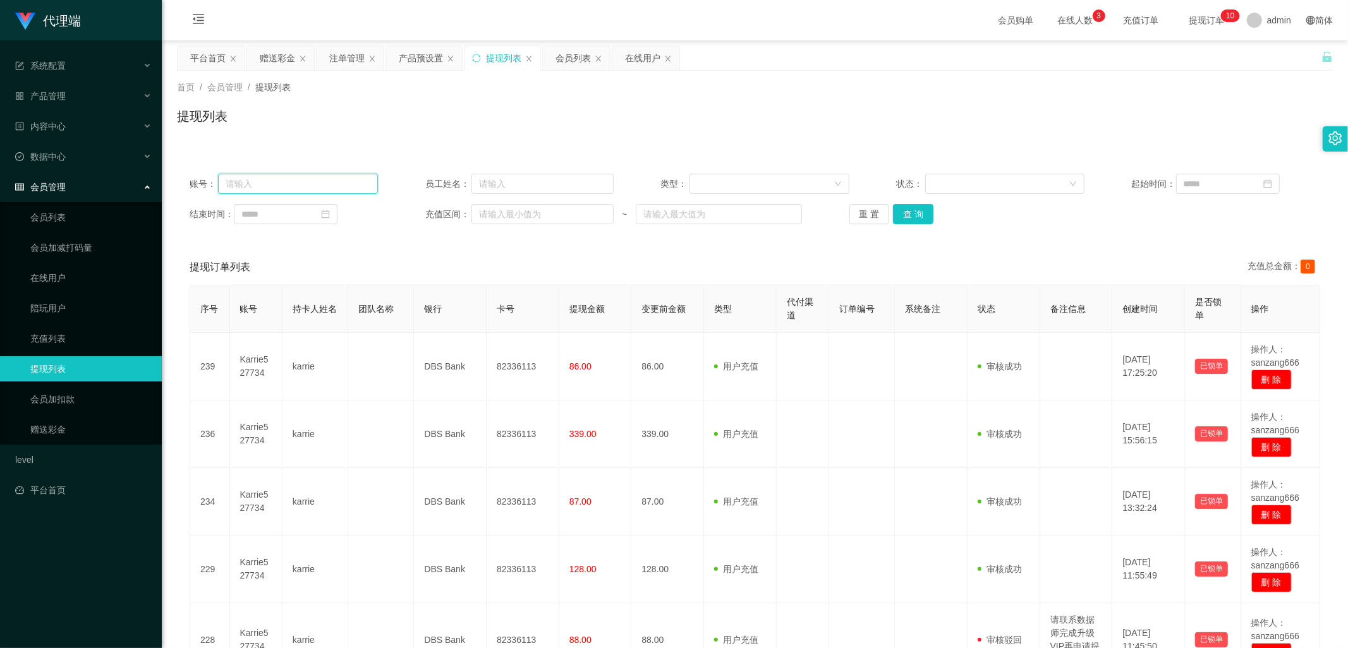
paste input "Leevoonfu"
type input "Leevoonfu"
drag, startPoint x: 913, startPoint y: 216, endPoint x: 968, endPoint y: 215, distance: 54.4
click at [913, 216] on button "查 询" at bounding box center [913, 214] width 40 height 20
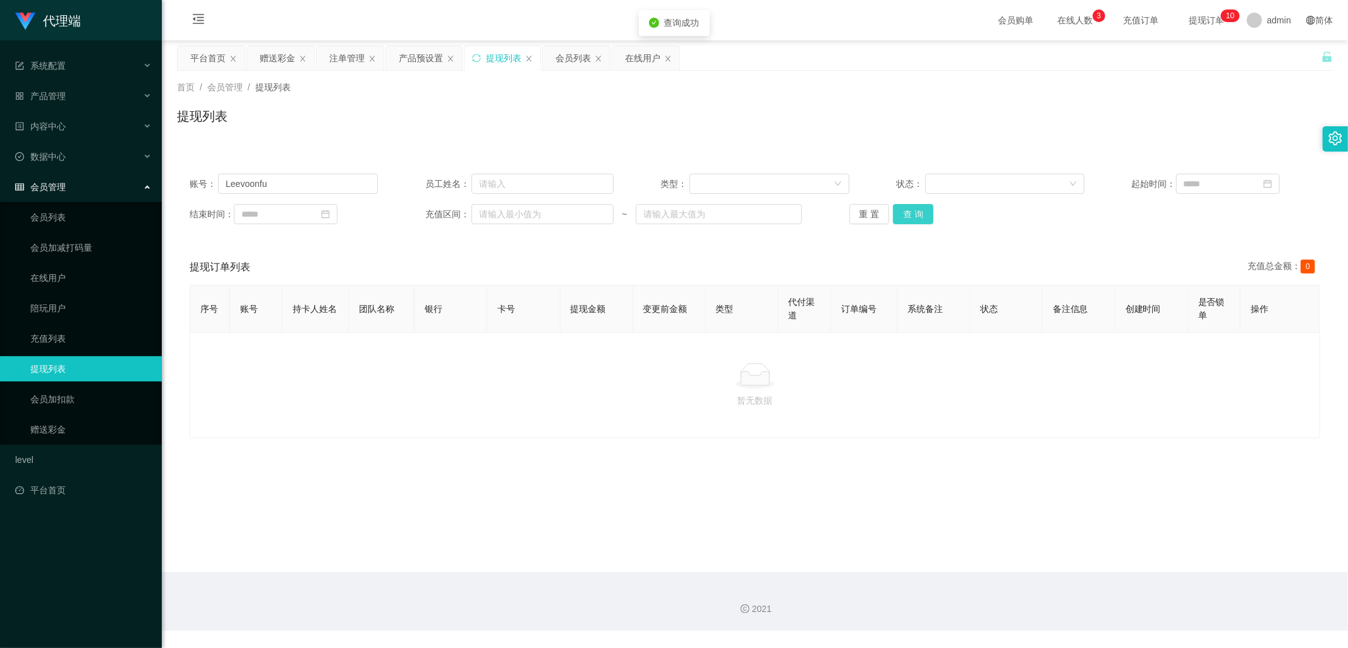
click at [917, 219] on button "查 询" at bounding box center [913, 214] width 40 height 20
click at [910, 220] on button "查 询" at bounding box center [913, 214] width 40 height 20
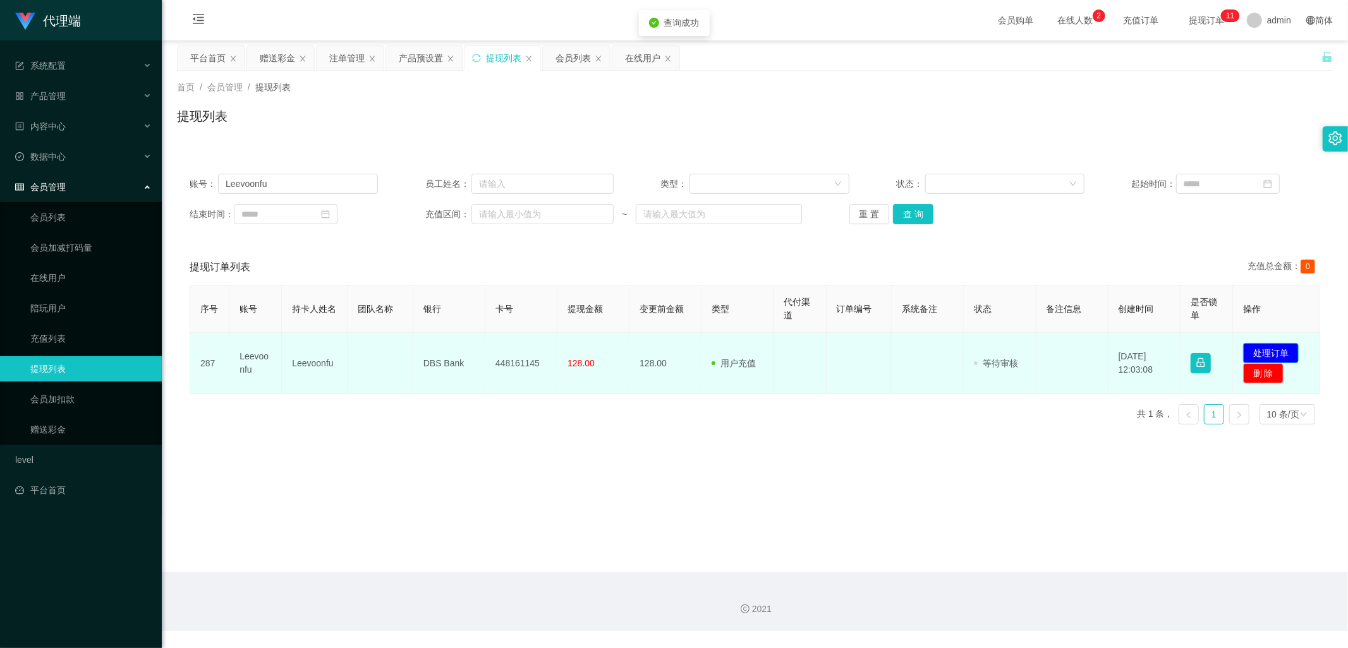
click at [1265, 351] on button "处理订单" at bounding box center [1271, 353] width 56 height 20
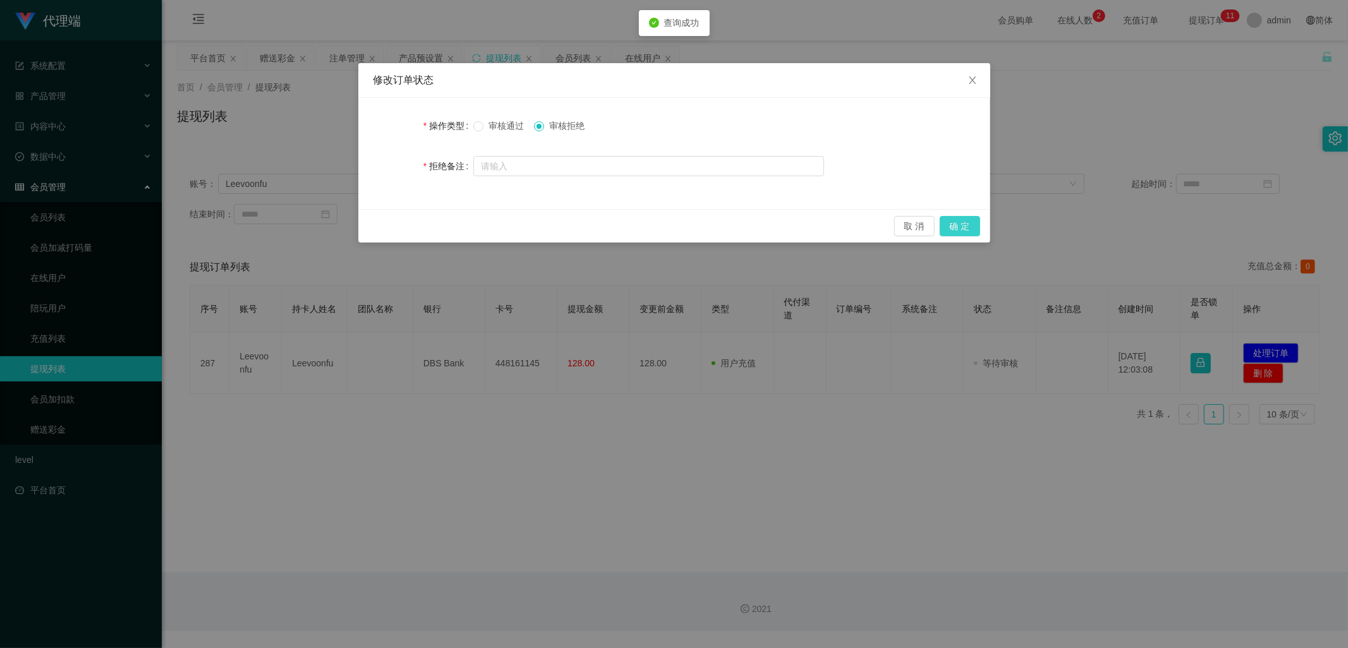
click at [962, 226] on button "确 定" at bounding box center [960, 226] width 40 height 20
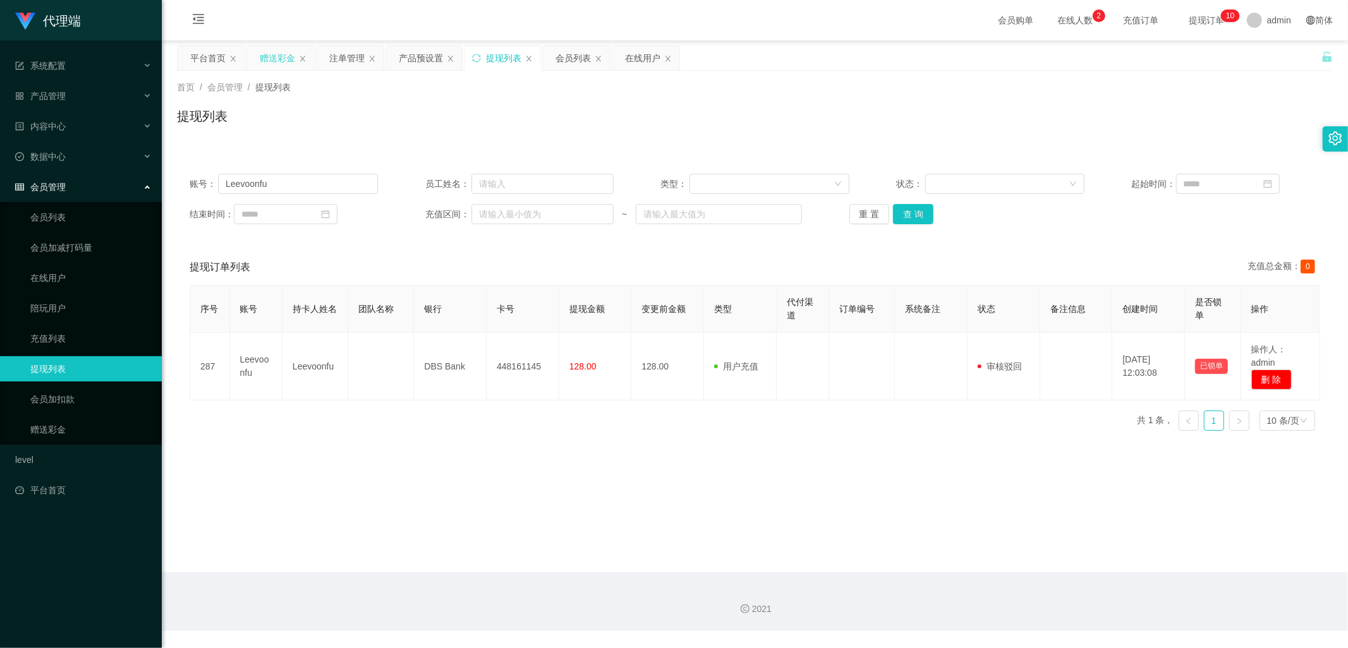
click at [279, 60] on div "赠送彩金" at bounding box center [277, 58] width 35 height 24
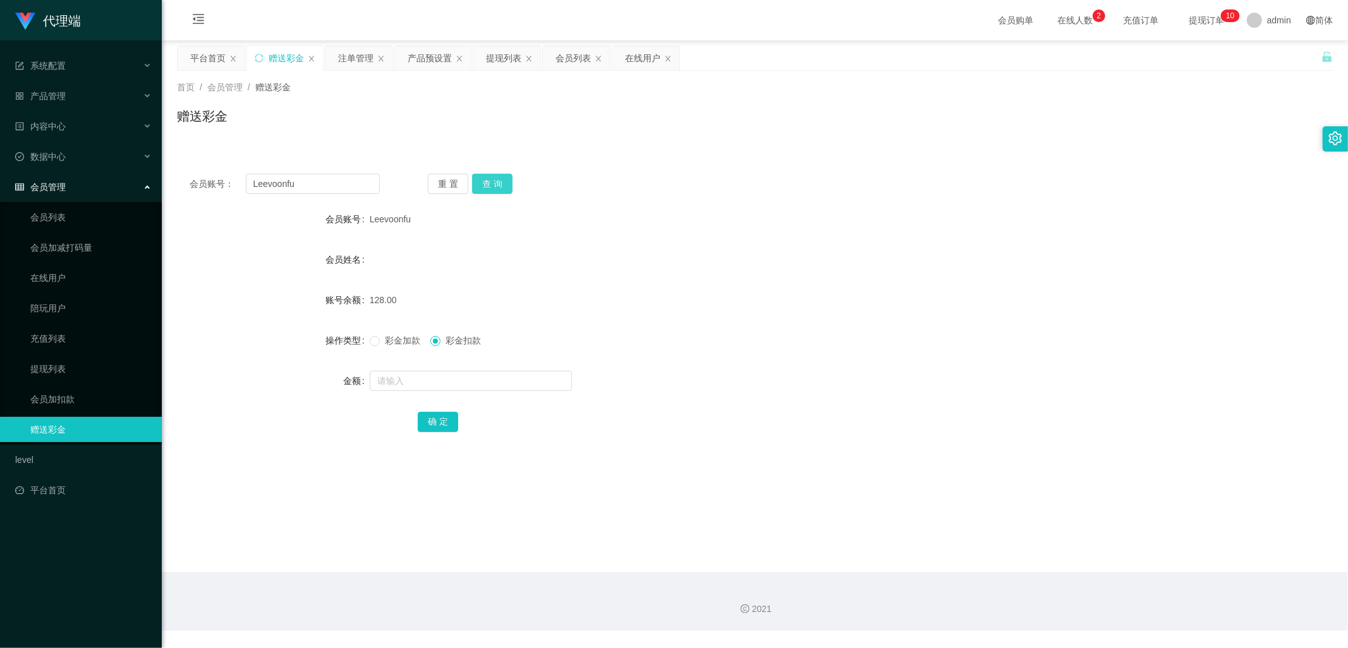
click at [492, 185] on button "查 询" at bounding box center [492, 184] width 40 height 20
click at [491, 187] on button "查 询" at bounding box center [492, 184] width 40 height 20
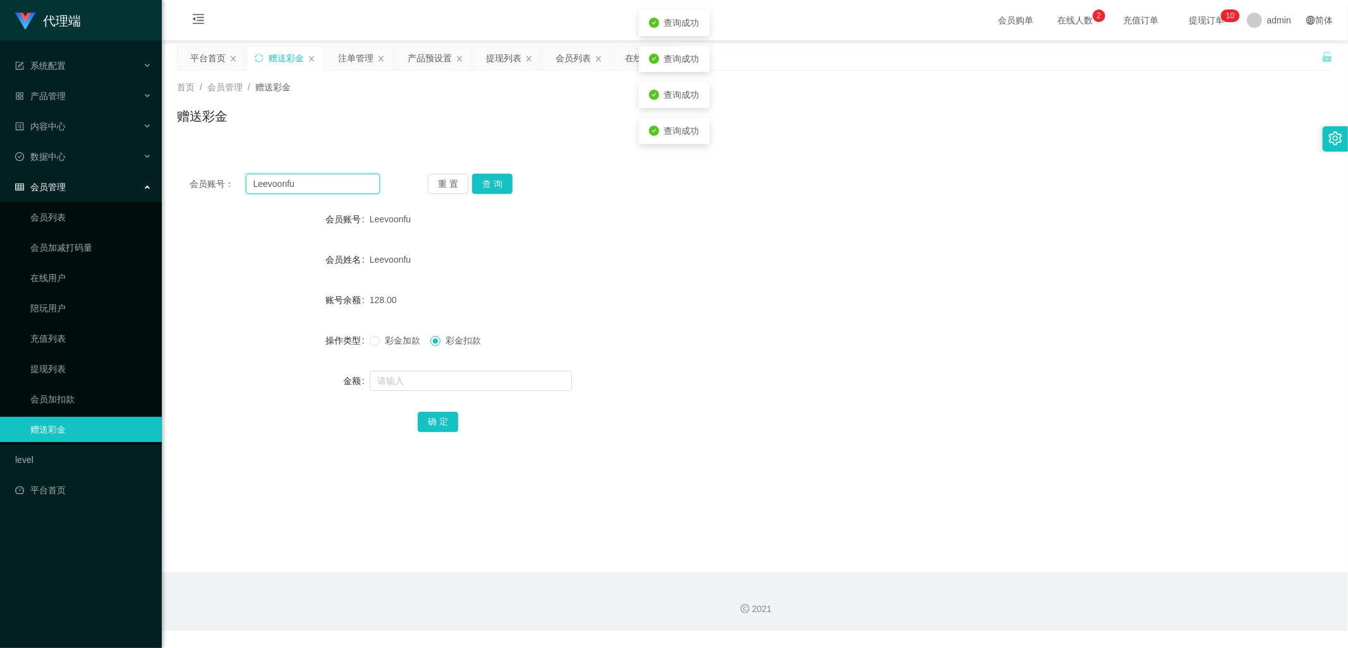
drag, startPoint x: 320, startPoint y: 185, endPoint x: 241, endPoint y: 187, distance: 79.6
click at [241, 187] on div "会员账号： [PERSON_NAME]" at bounding box center [285, 184] width 190 height 20
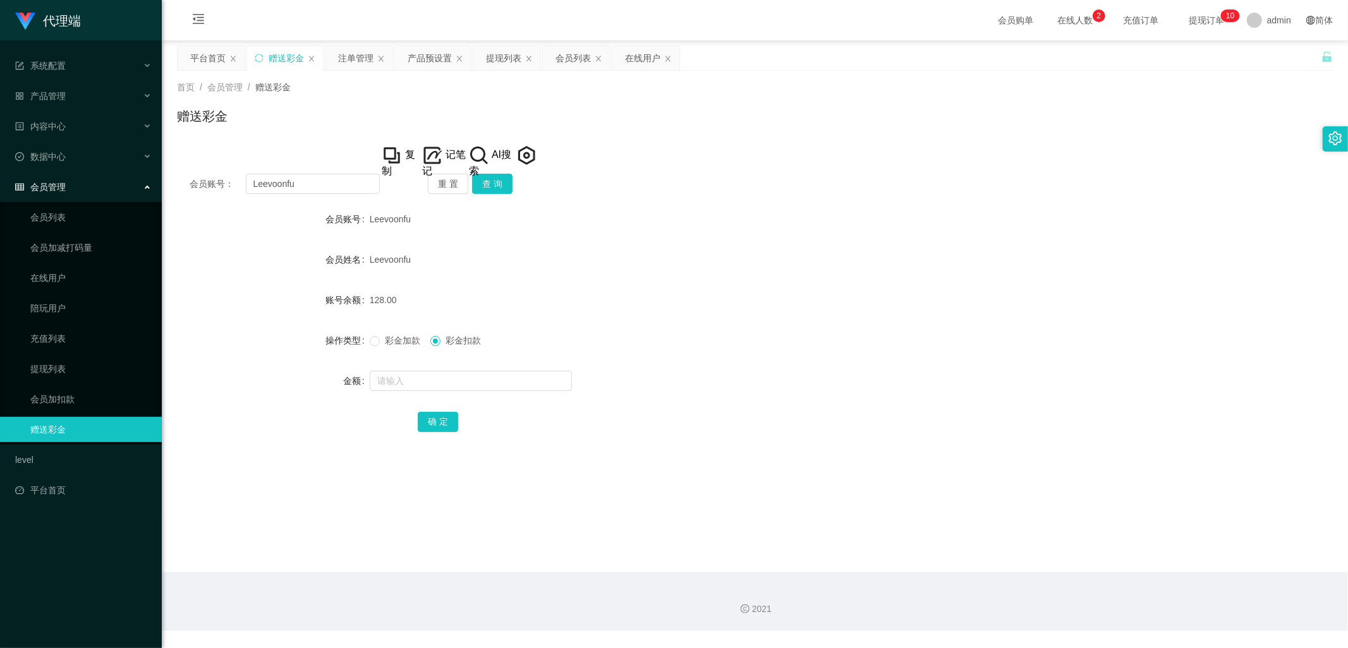
drag, startPoint x: 428, startPoint y: 59, endPoint x: 528, endPoint y: 93, distance: 105.3
click at [428, 59] on div "产品预设置" at bounding box center [430, 58] width 44 height 24
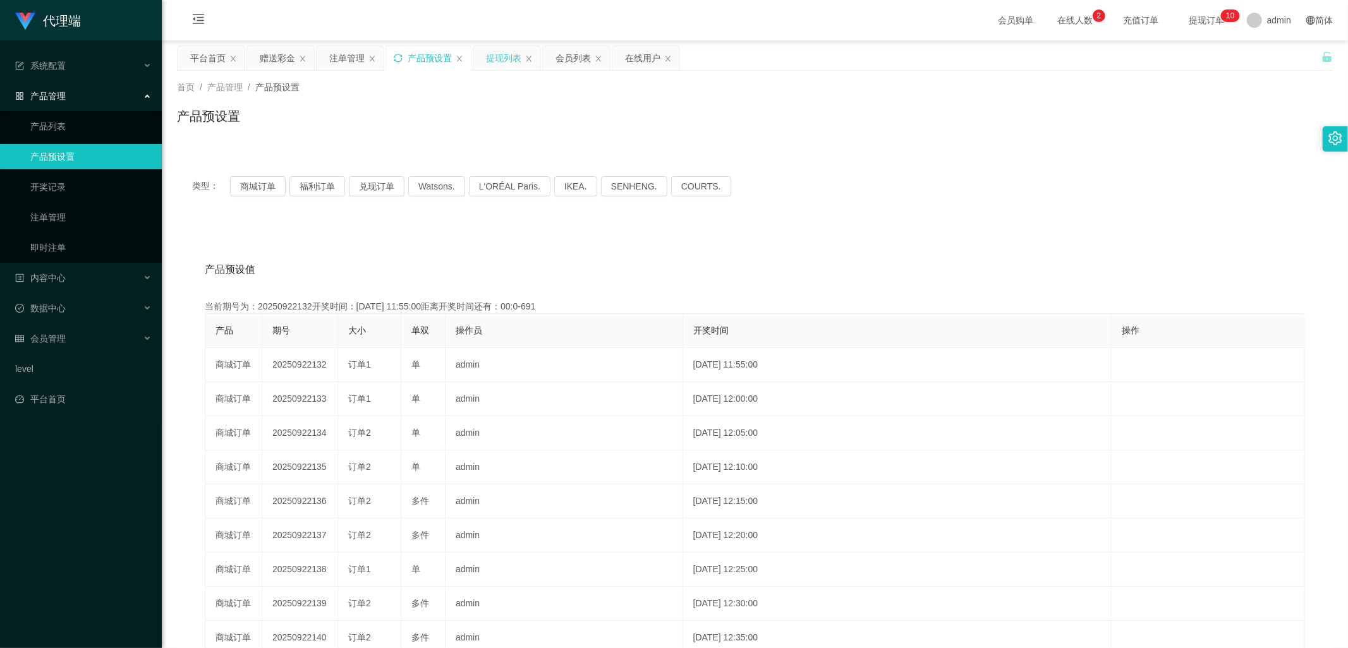
click at [504, 61] on div "提现列表" at bounding box center [503, 58] width 35 height 24
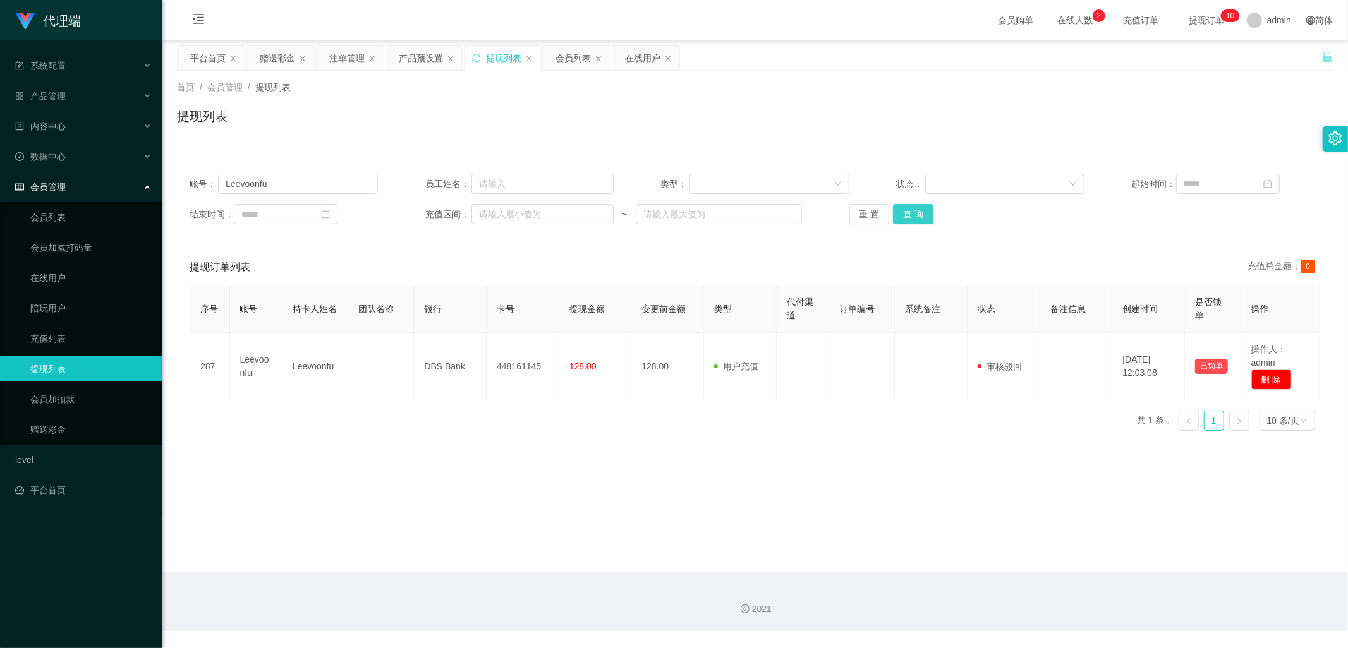
click at [924, 214] on button "查 询" at bounding box center [913, 214] width 40 height 20
click at [914, 211] on button "查 询" at bounding box center [913, 214] width 40 height 20
click at [269, 58] on div "赠送彩金" at bounding box center [277, 58] width 35 height 24
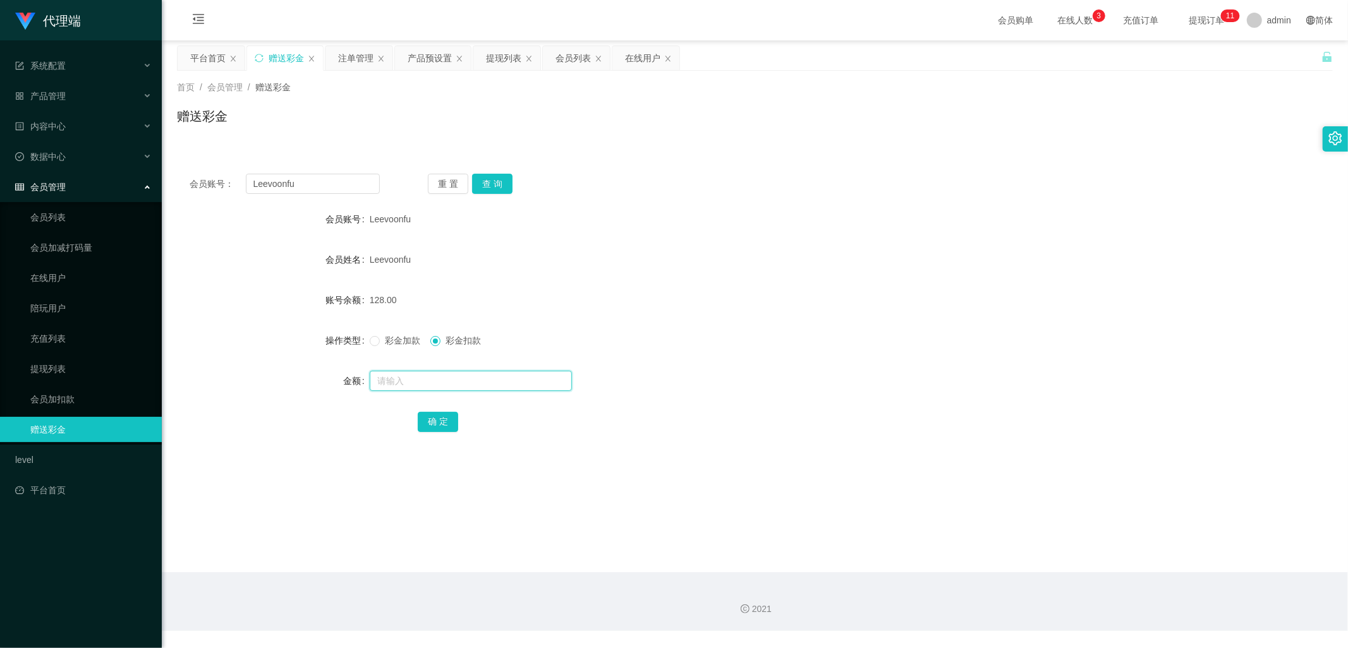
click at [420, 378] on input "text" at bounding box center [471, 381] width 202 height 20
type input "128"
click at [445, 420] on button "确 定" at bounding box center [438, 422] width 40 height 20
click at [377, 348] on label "彩金加款" at bounding box center [398, 340] width 56 height 13
click at [407, 375] on input "text" at bounding box center [471, 381] width 202 height 20
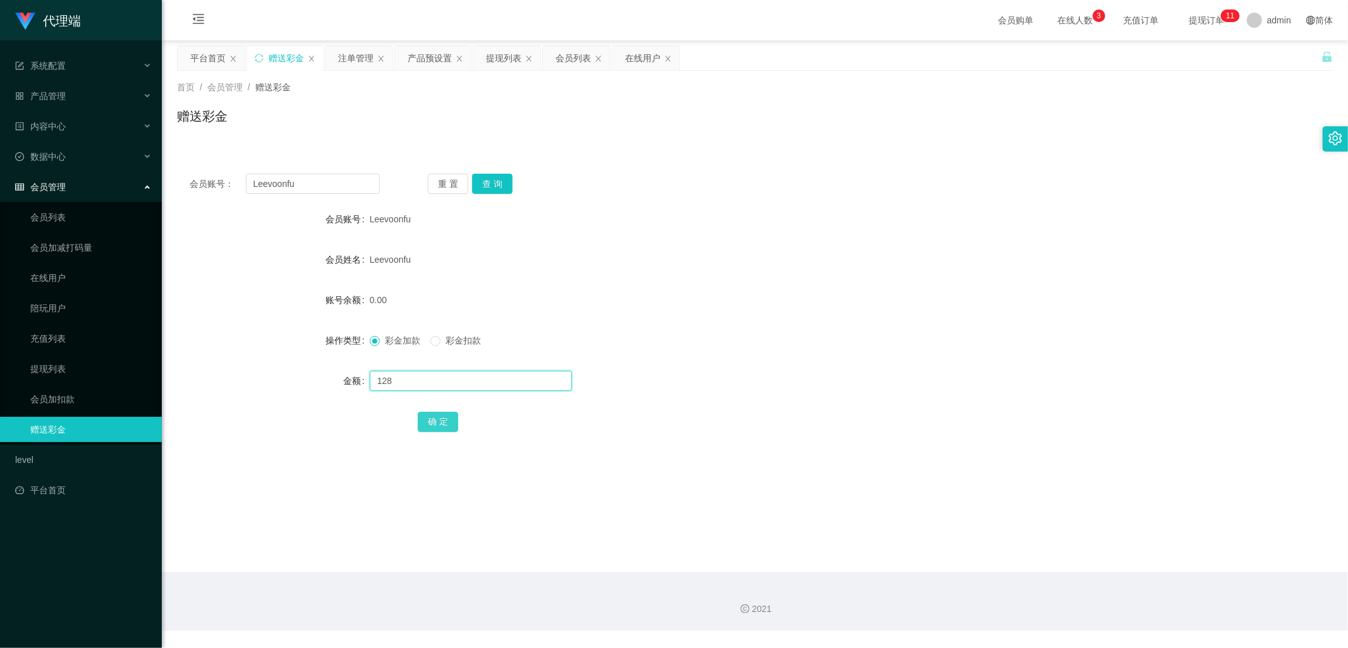
type input "128"
drag, startPoint x: 432, startPoint y: 428, endPoint x: 451, endPoint y: 422, distance: 20.2
click at [432, 428] on button "确 定" at bounding box center [438, 422] width 40 height 20
click at [500, 180] on button "查 询" at bounding box center [492, 184] width 40 height 20
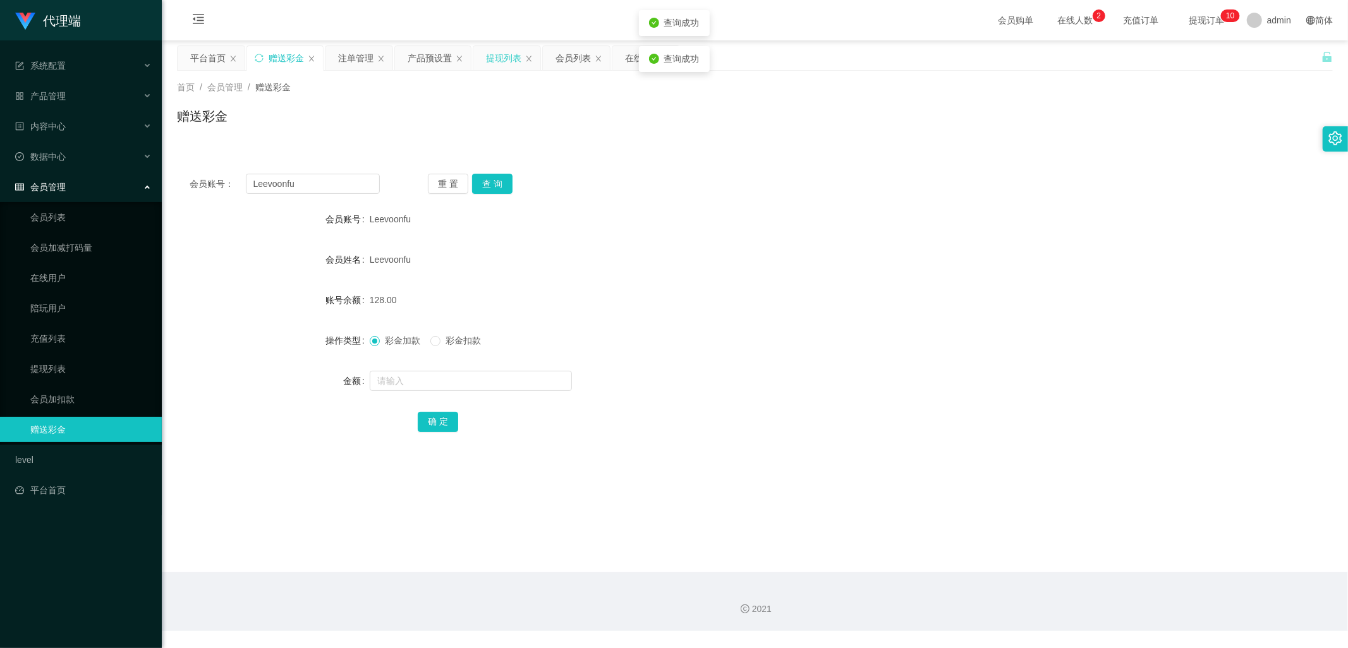
click at [490, 56] on div "提现列表" at bounding box center [503, 58] width 35 height 24
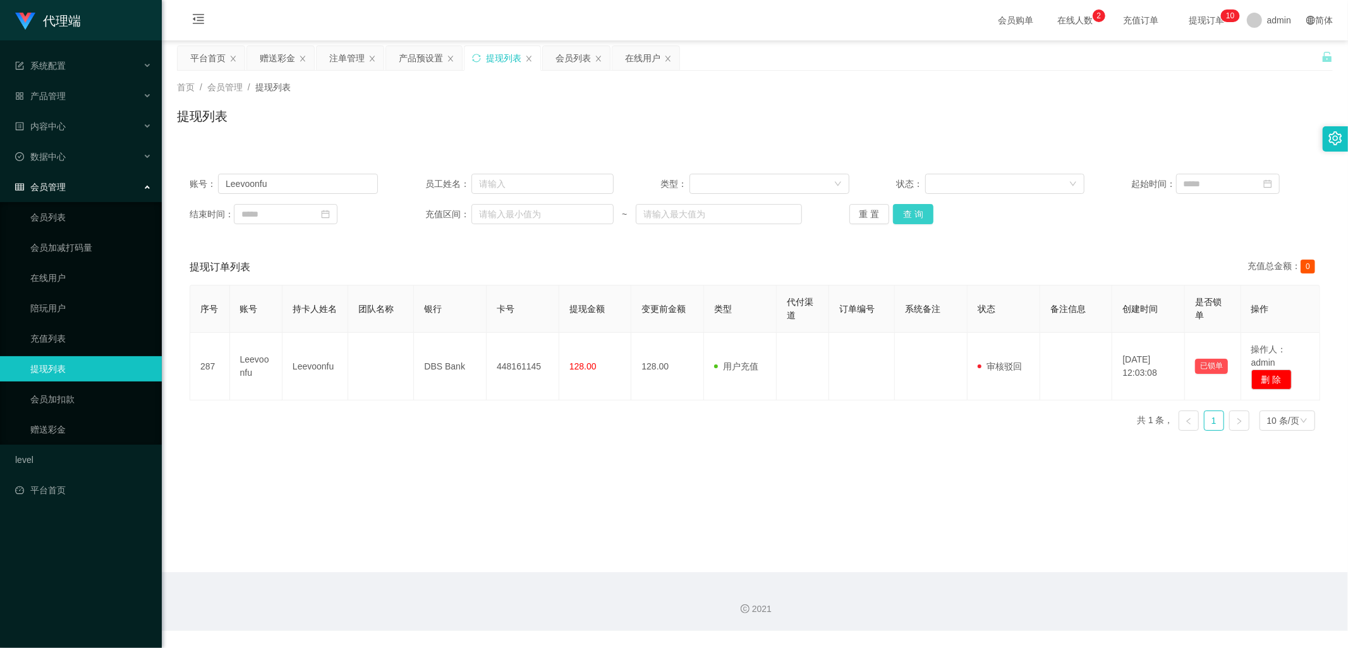
click at [915, 218] on button "查 询" at bounding box center [913, 214] width 40 height 20
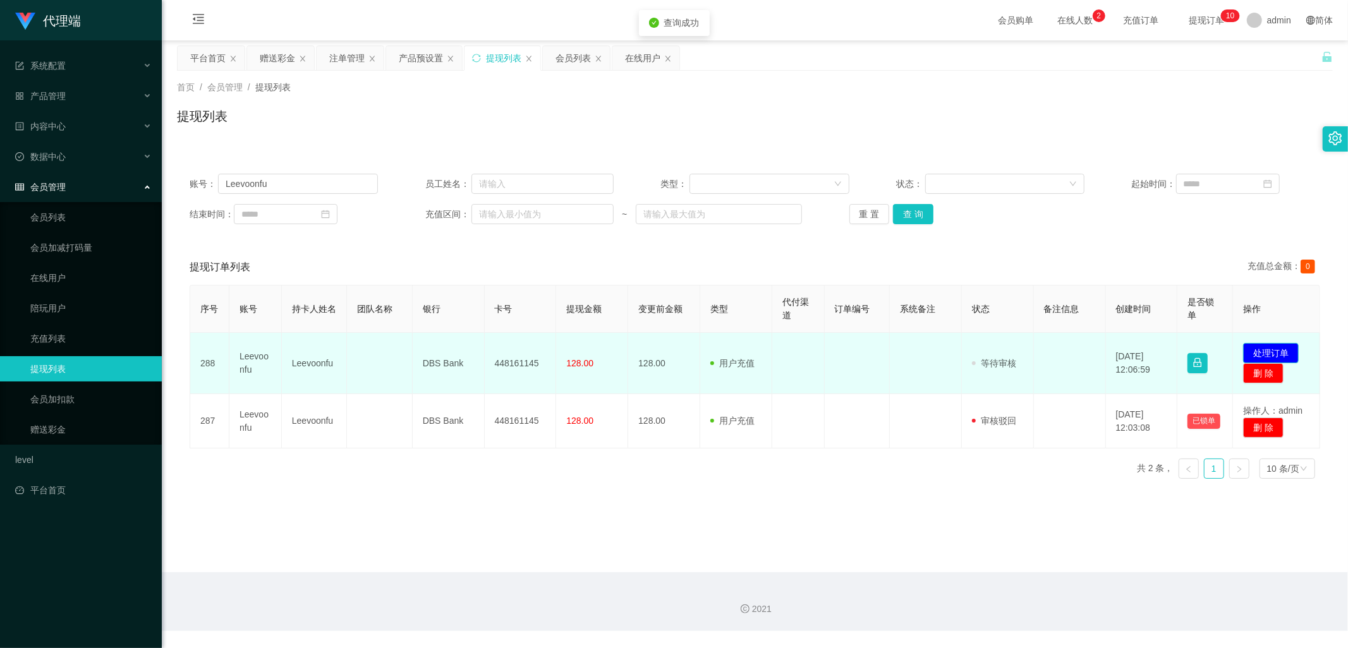
click at [1274, 348] on button "处理订单" at bounding box center [1271, 353] width 56 height 20
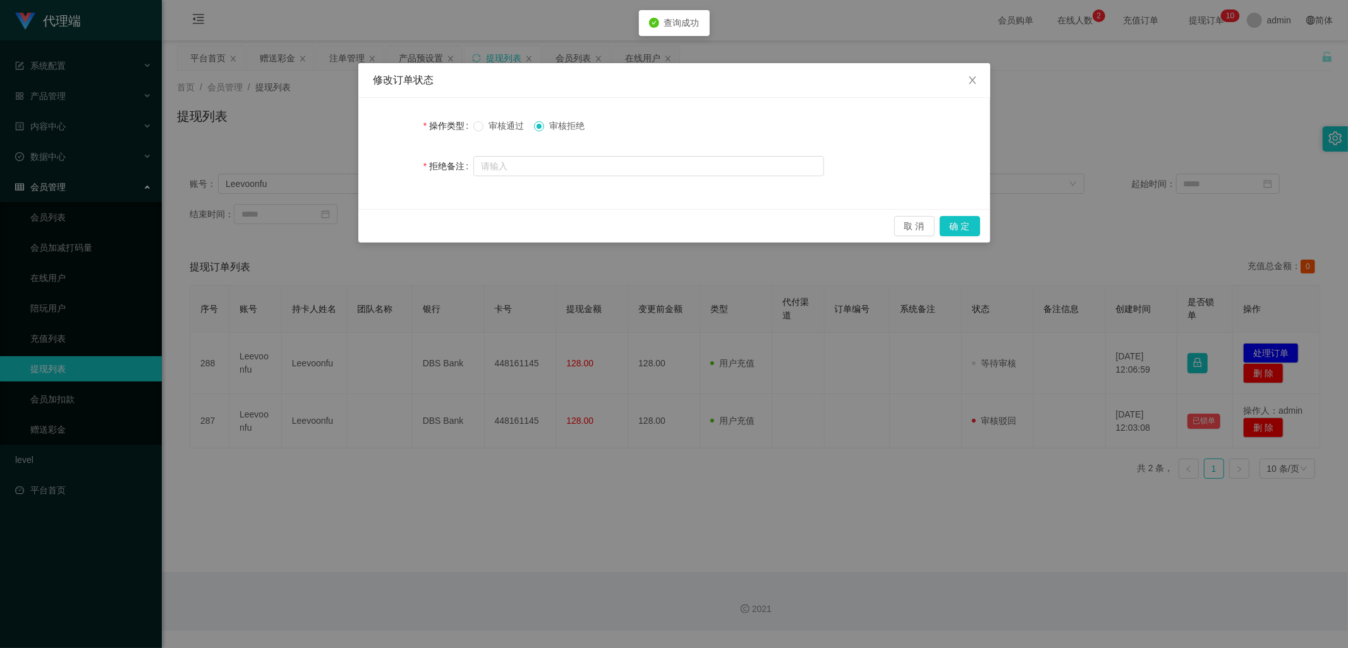
click at [471, 123] on label "操作类型" at bounding box center [448, 126] width 50 height 10
click at [971, 226] on button "确 定" at bounding box center [960, 226] width 40 height 20
